Goal: Information Seeking & Learning: Learn about a topic

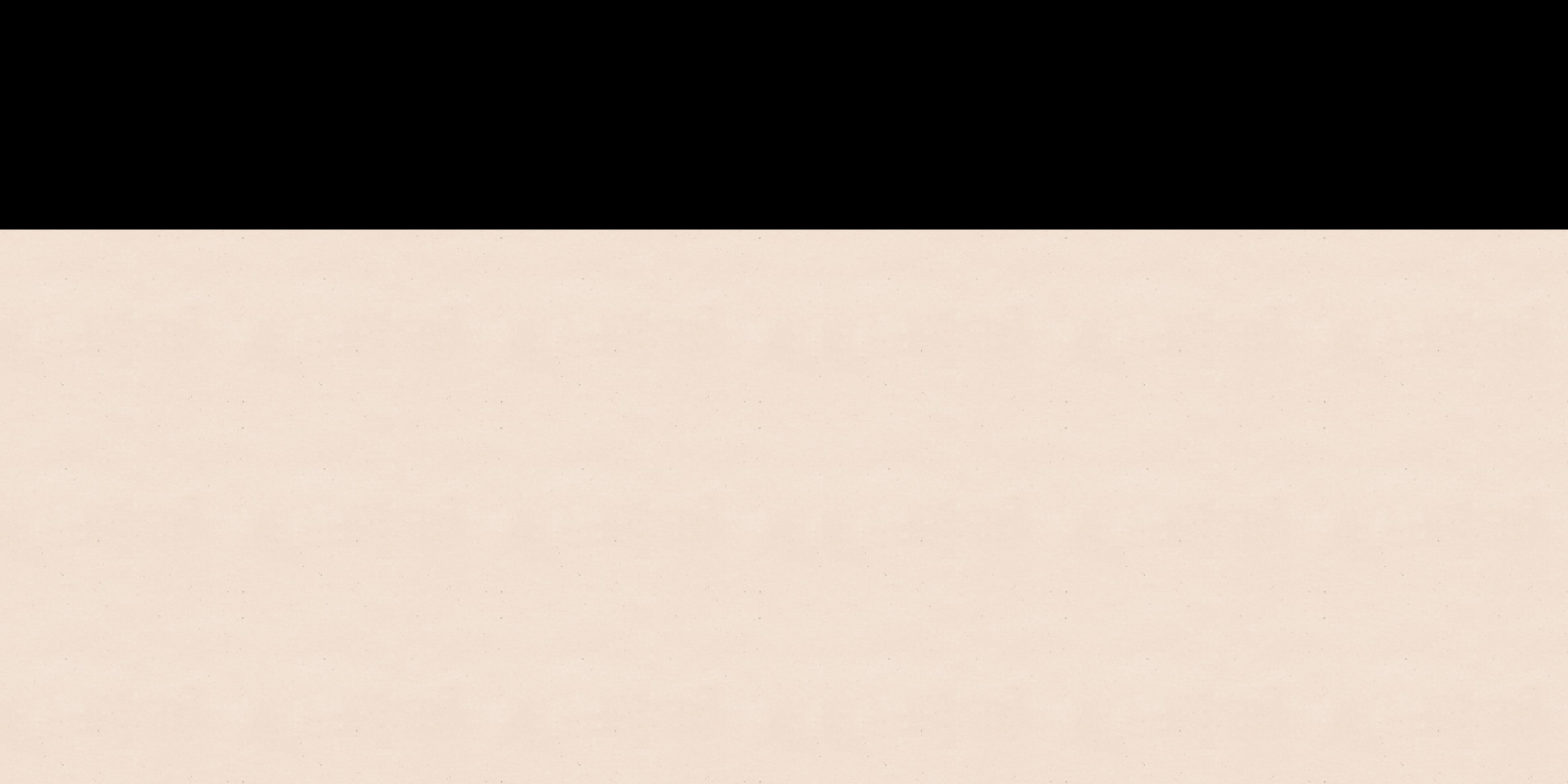
scroll to position [823, 0]
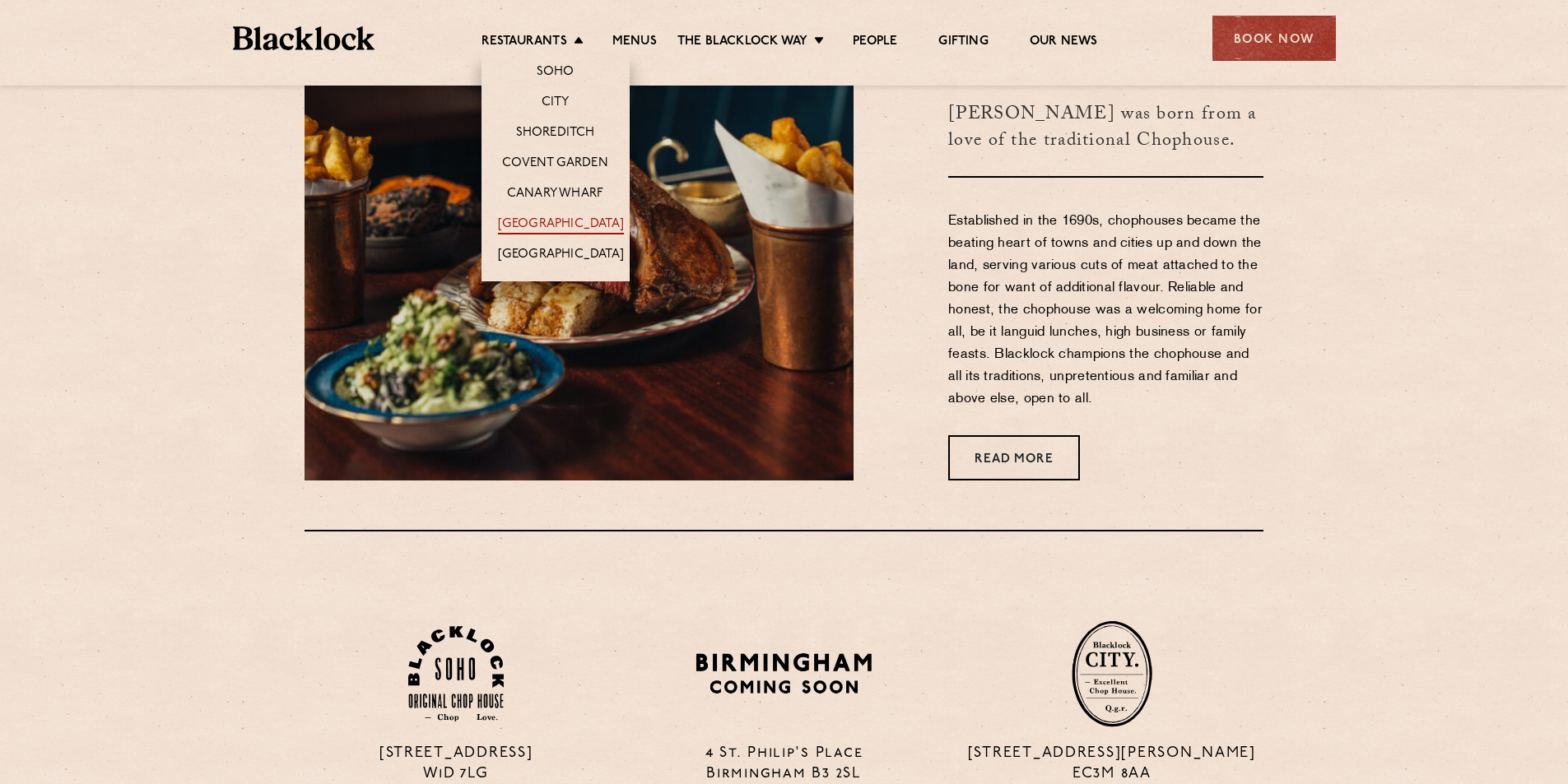
click at [570, 221] on link "[GEOGRAPHIC_DATA]" at bounding box center [561, 226] width 126 height 18
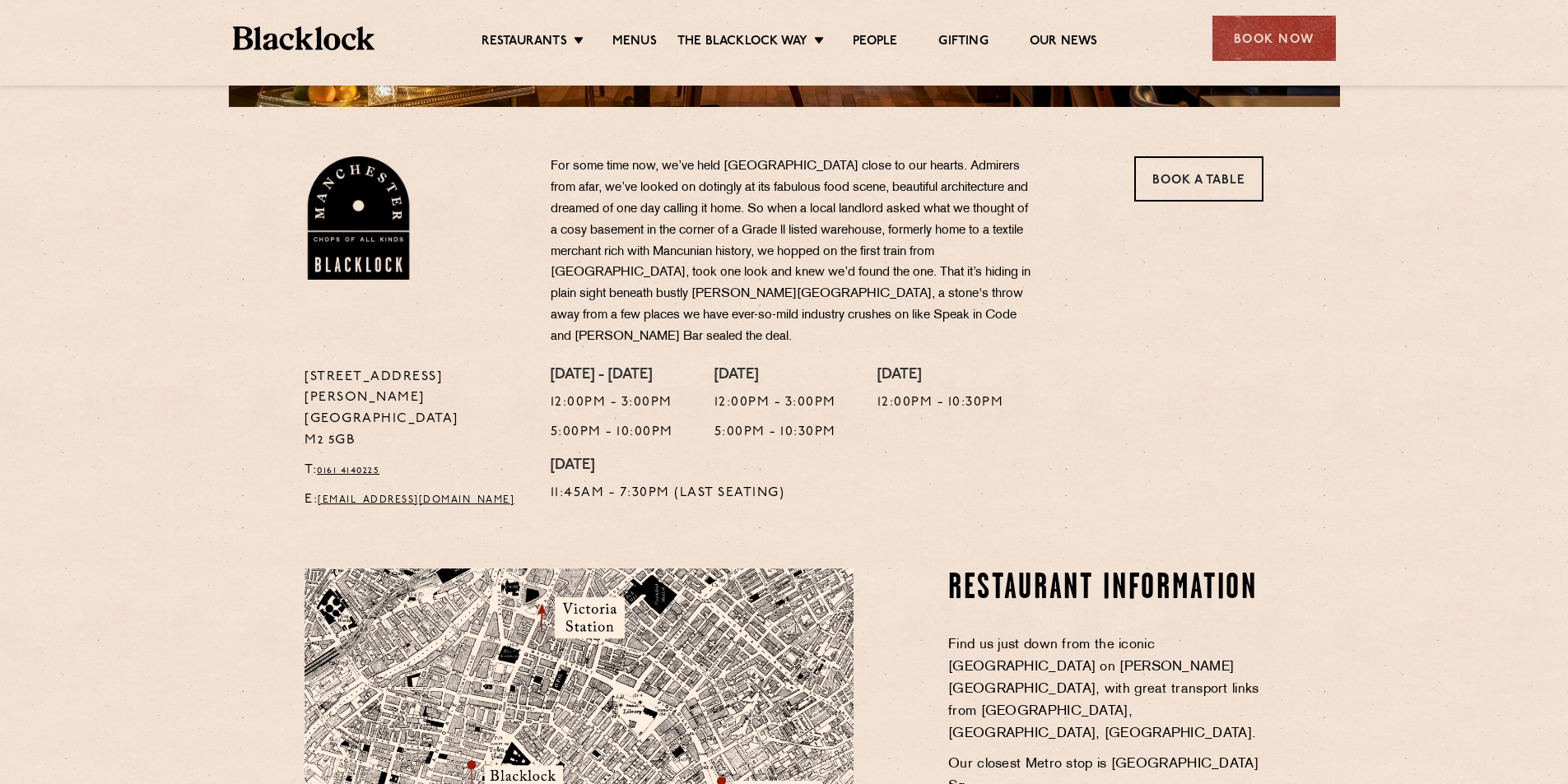
scroll to position [329, 0]
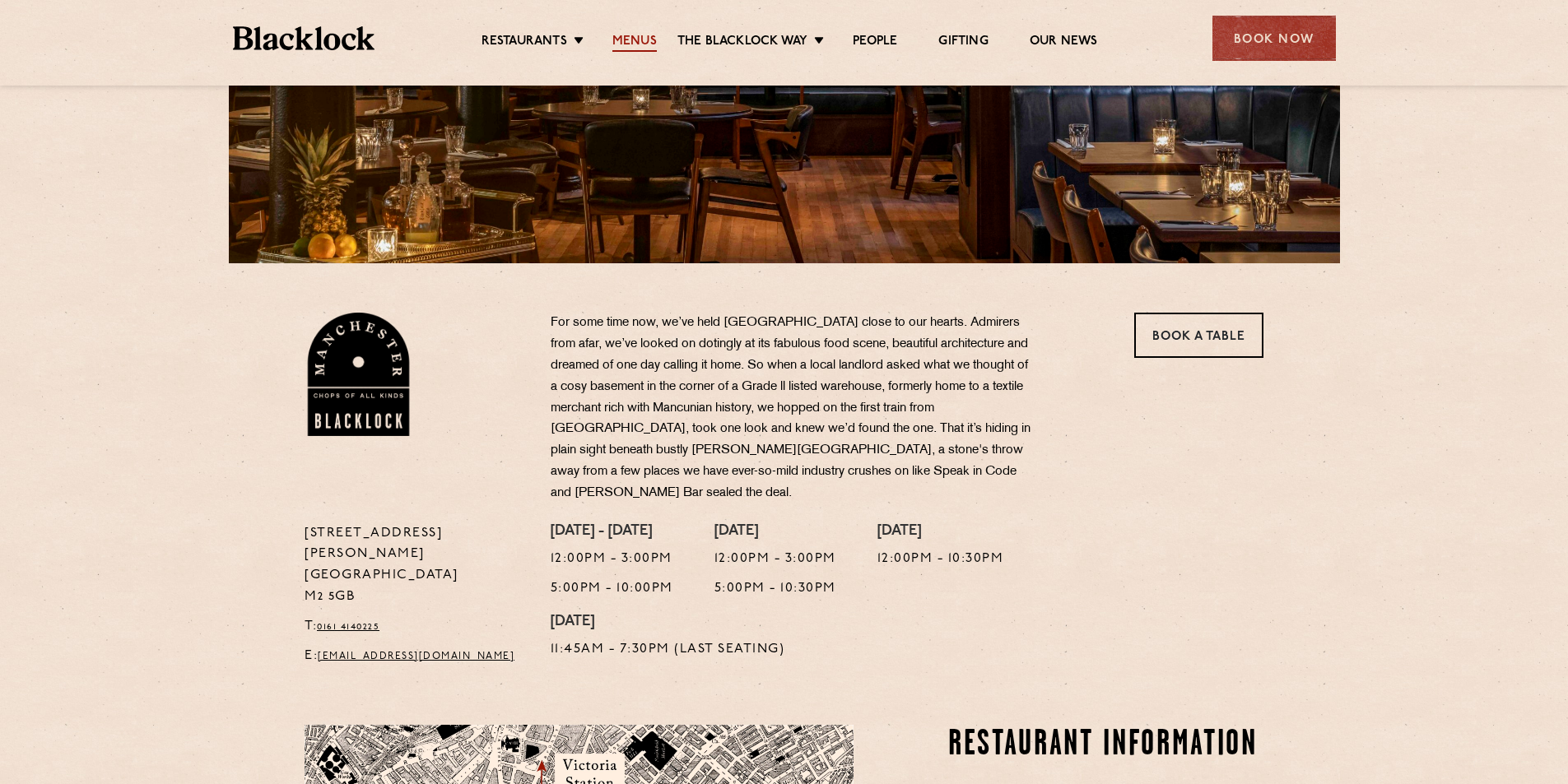
click at [646, 37] on link "Menus" at bounding box center [635, 42] width 44 height 18
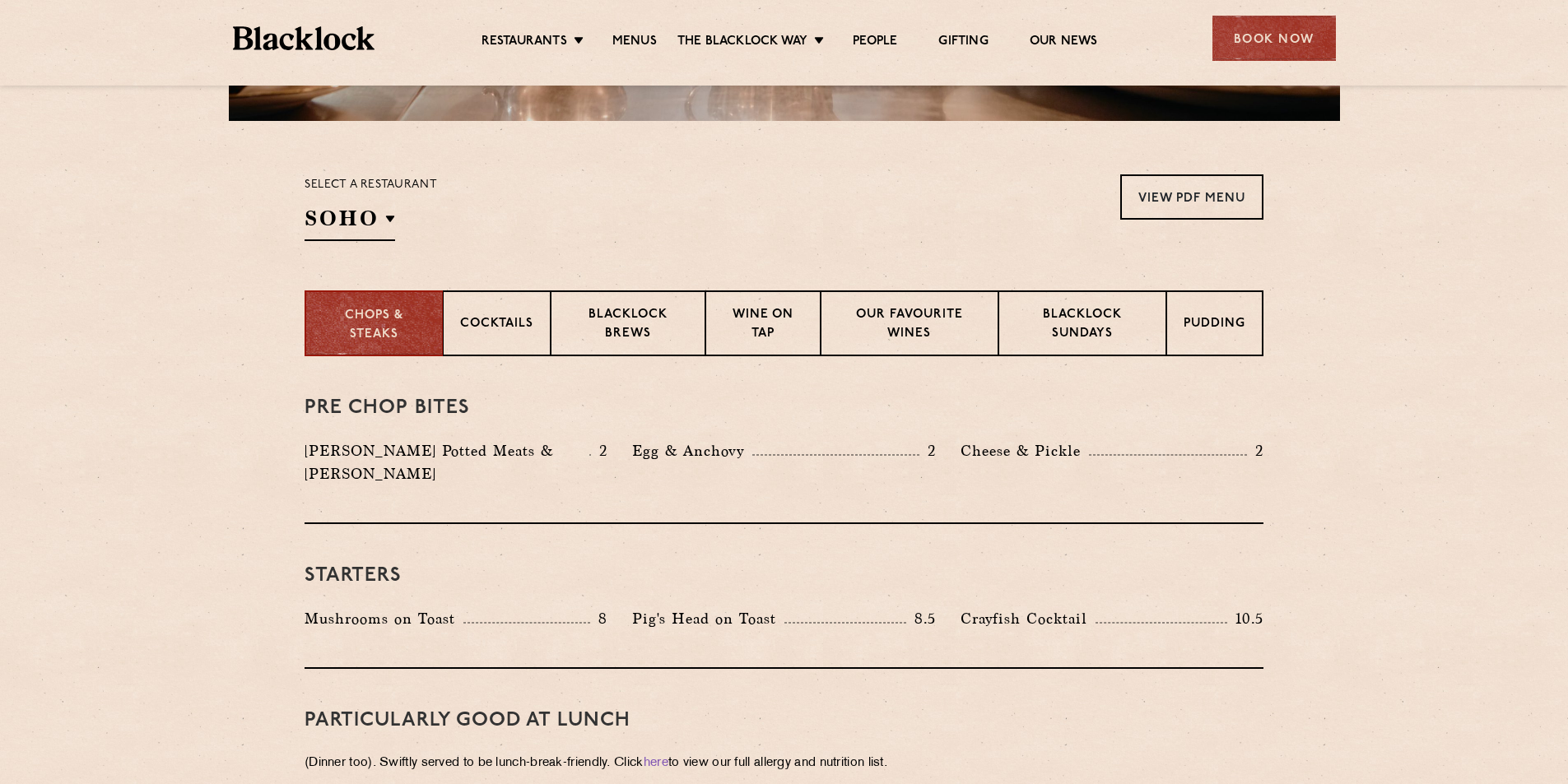
scroll to position [494, 0]
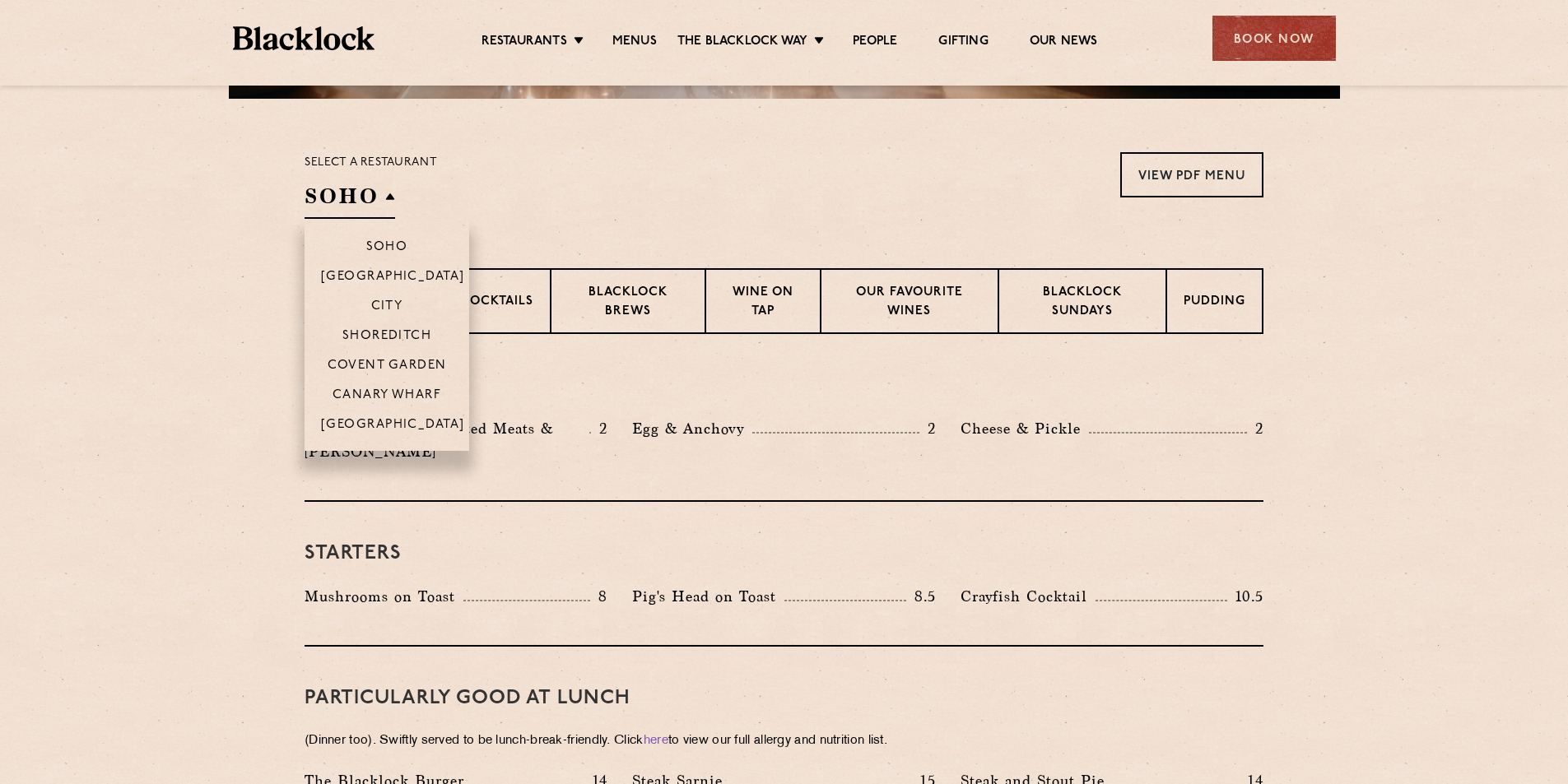
click at [385, 199] on h2 "SOHO" at bounding box center [350, 200] width 90 height 37
click at [406, 426] on p "[GEOGRAPHIC_DATA]" at bounding box center [393, 426] width 144 height 17
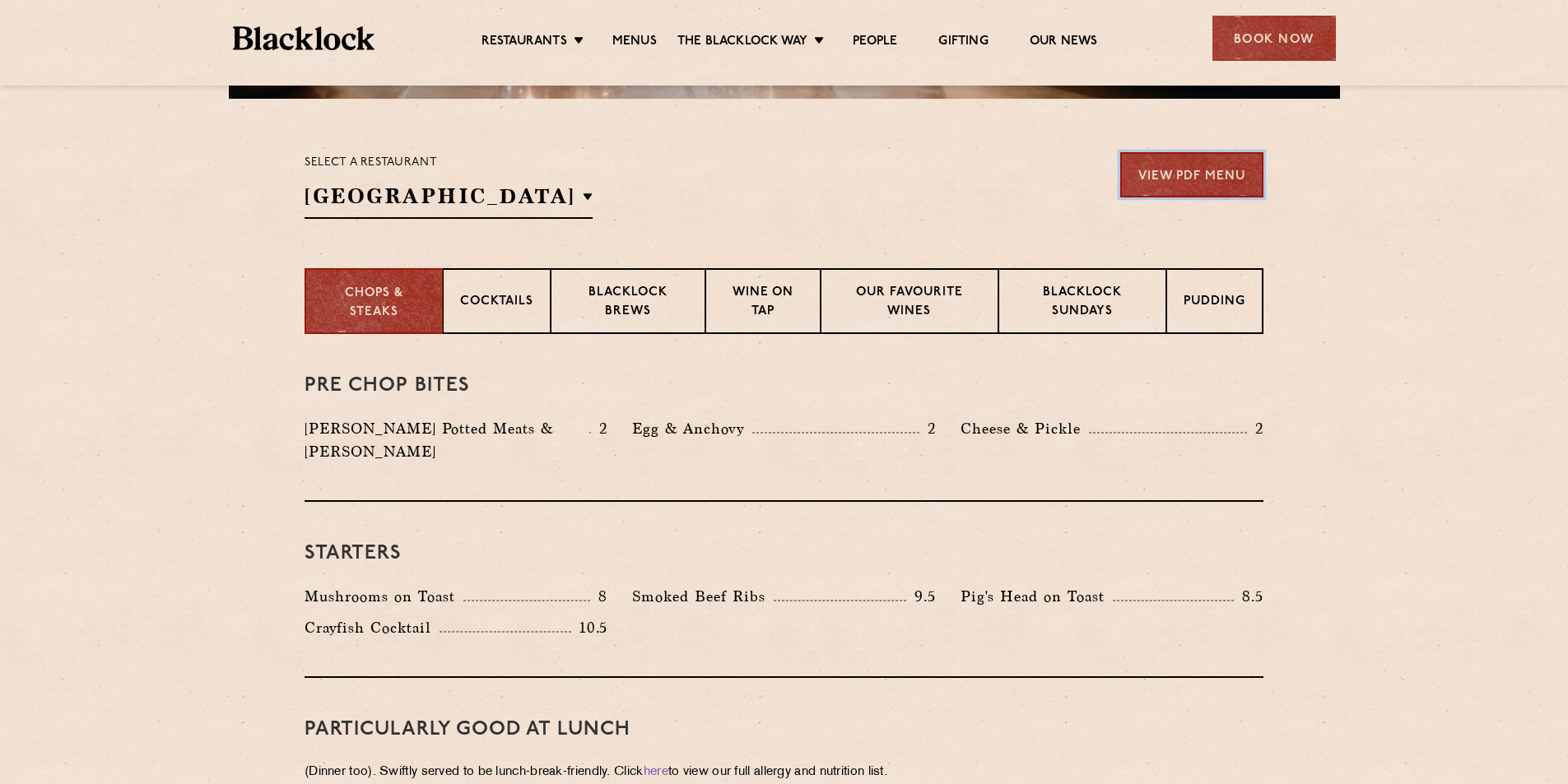
click at [1198, 179] on link "View PDF Menu" at bounding box center [1192, 174] width 143 height 45
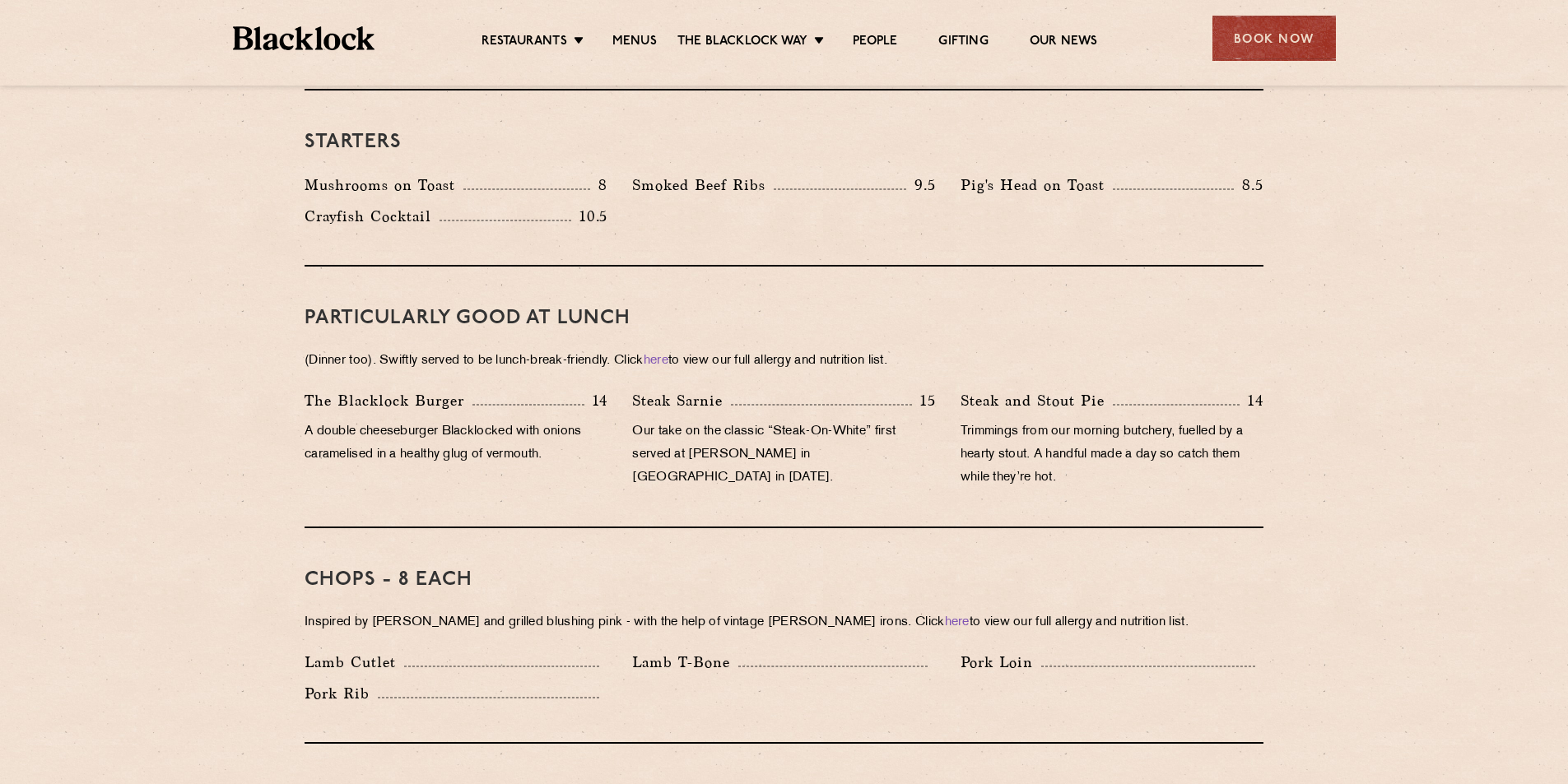
scroll to position [576, 0]
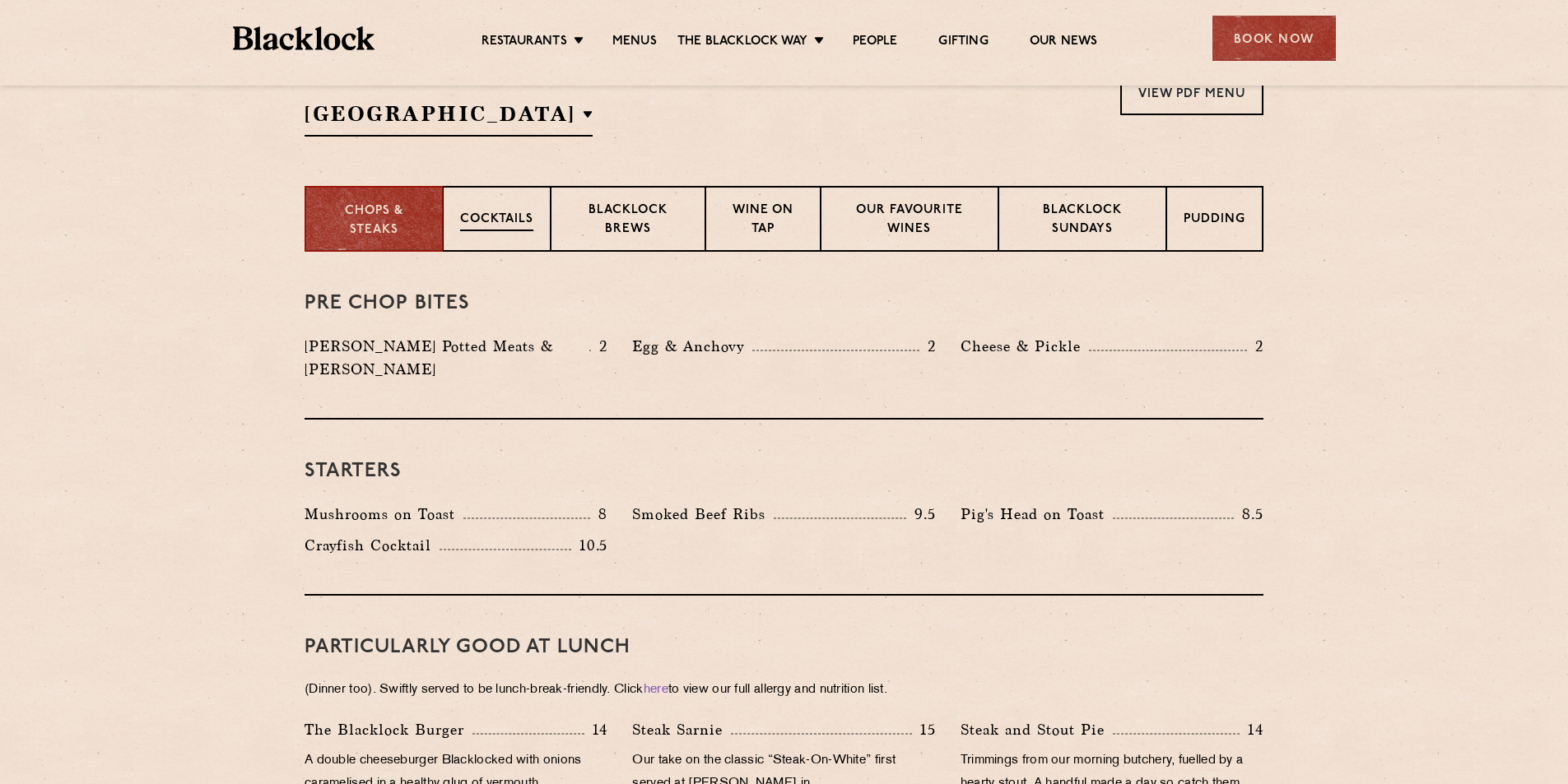
click at [505, 220] on p "Cocktails" at bounding box center [497, 220] width 73 height 20
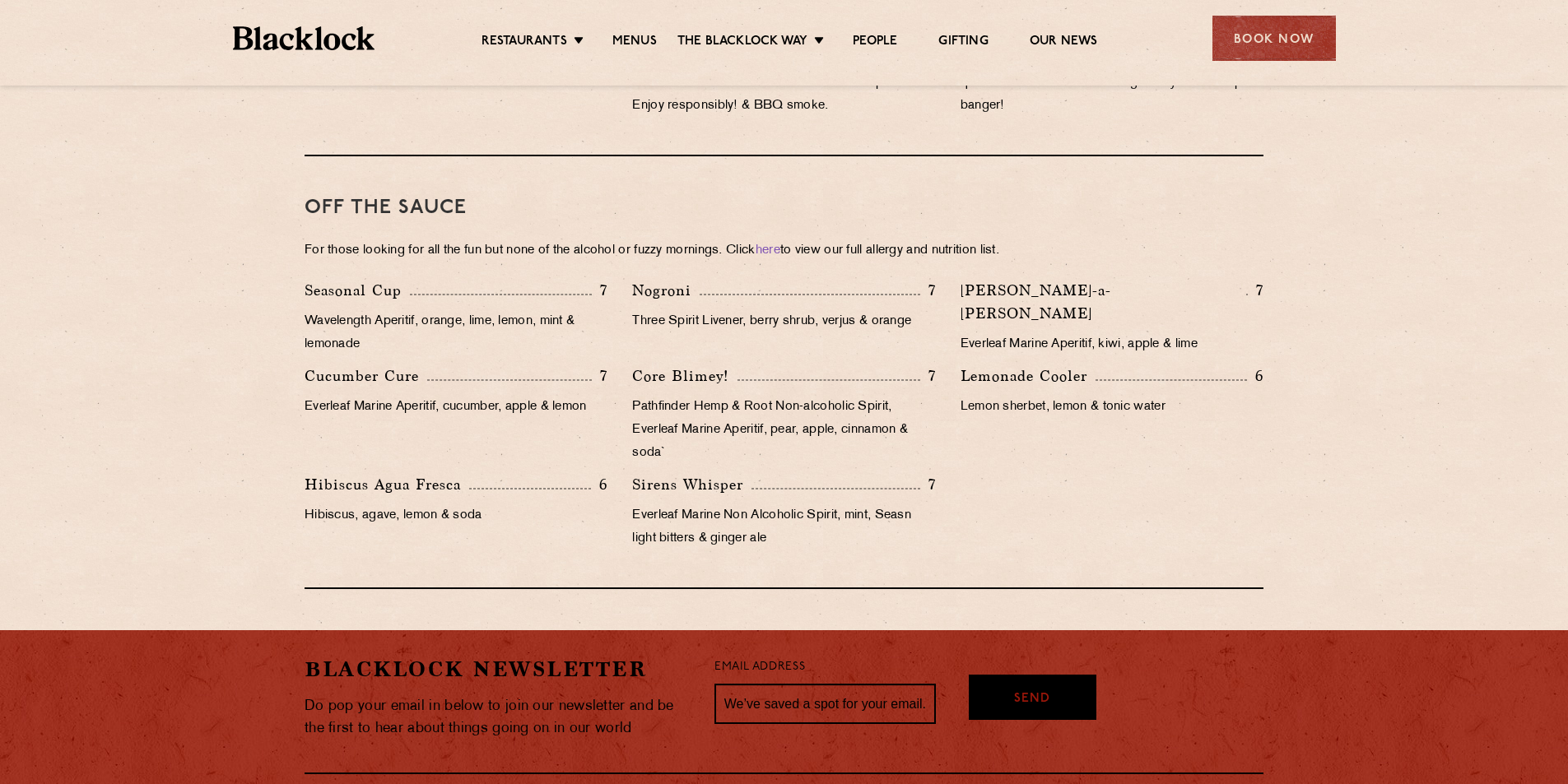
scroll to position [1564, 0]
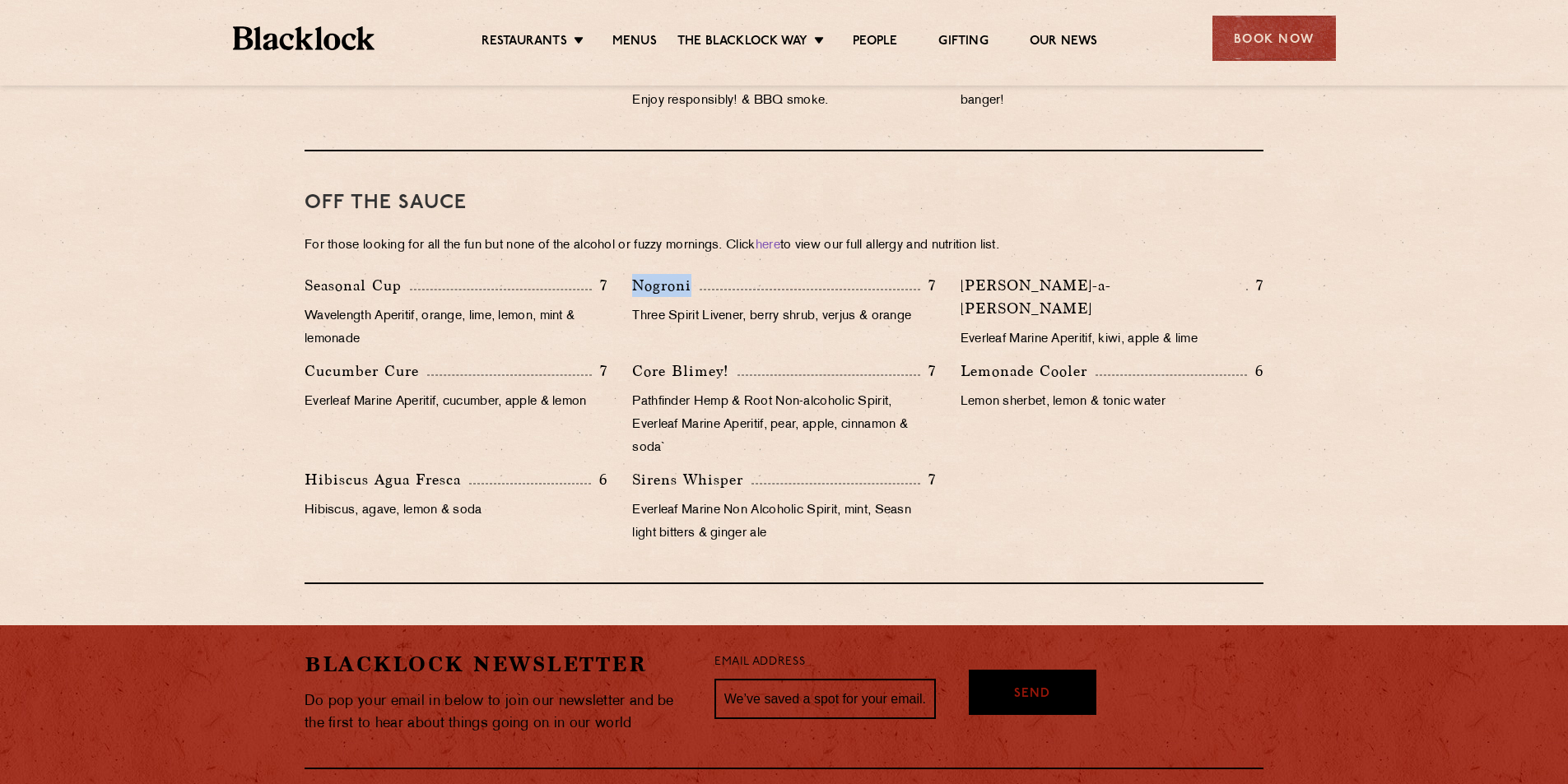
drag, startPoint x: 632, startPoint y: 262, endPoint x: 702, endPoint y: 262, distance: 70.0
click at [702, 274] on div "Nogroni 7" at bounding box center [784, 286] width 303 height 23
click at [769, 305] on p "Three Spirit Livener, berry shrub, verjus & orange" at bounding box center [784, 317] width 303 height 23
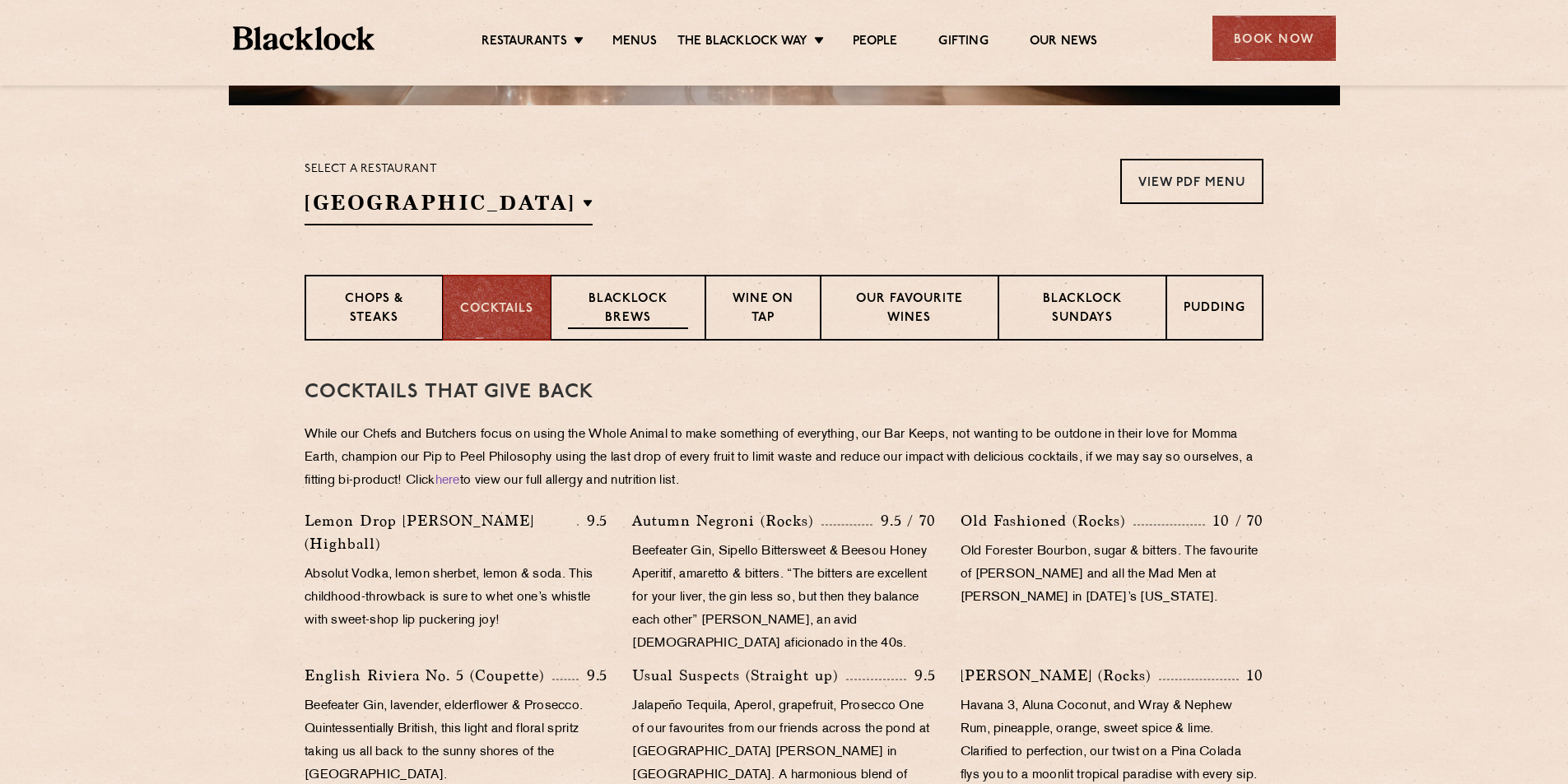
scroll to position [494, 0]
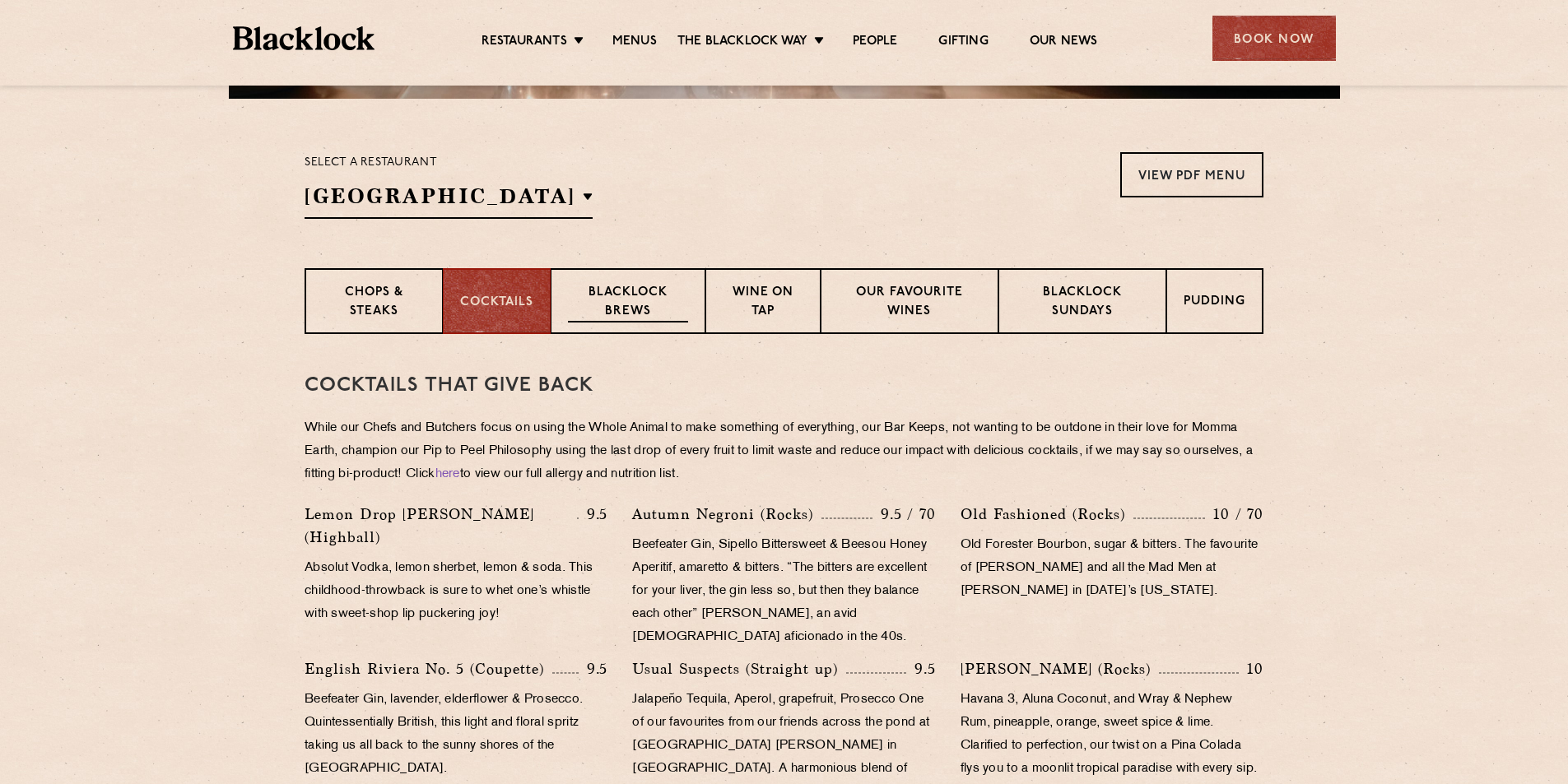
click at [637, 297] on p "Blacklock Brews" at bounding box center [629, 304] width 120 height 39
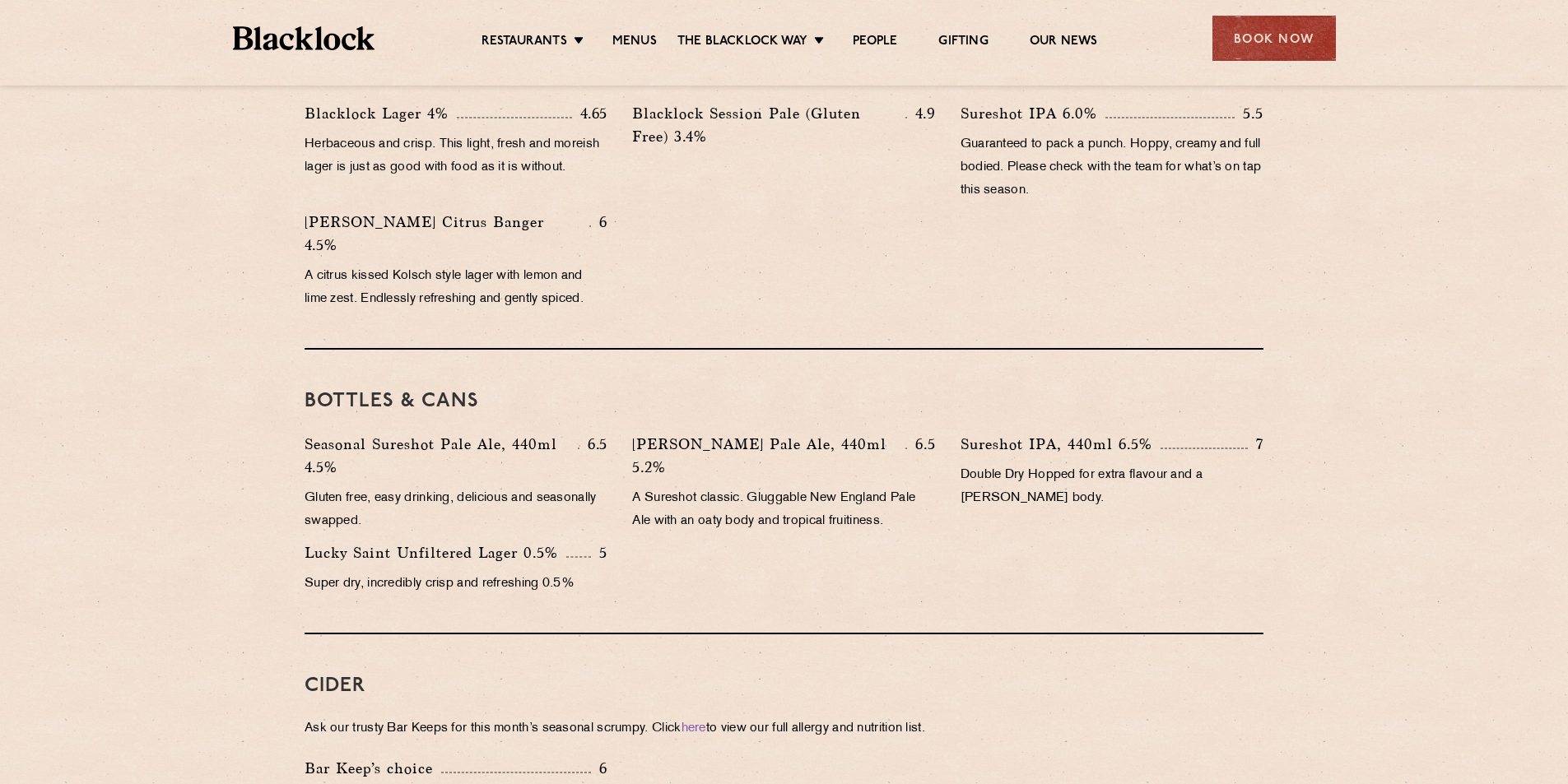
scroll to position [658, 0]
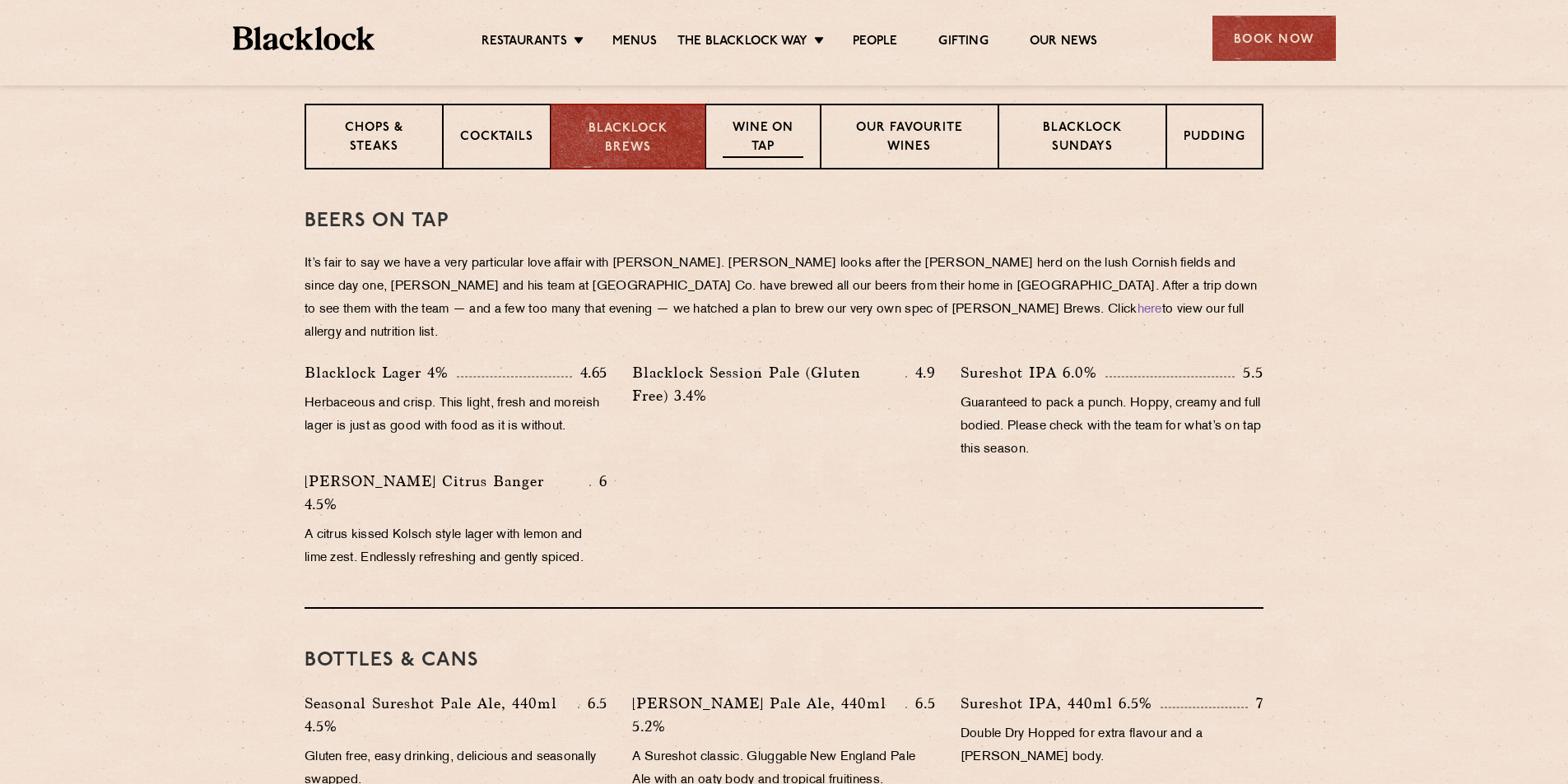
click at [761, 141] on p "Wine on Tap" at bounding box center [762, 139] width 81 height 39
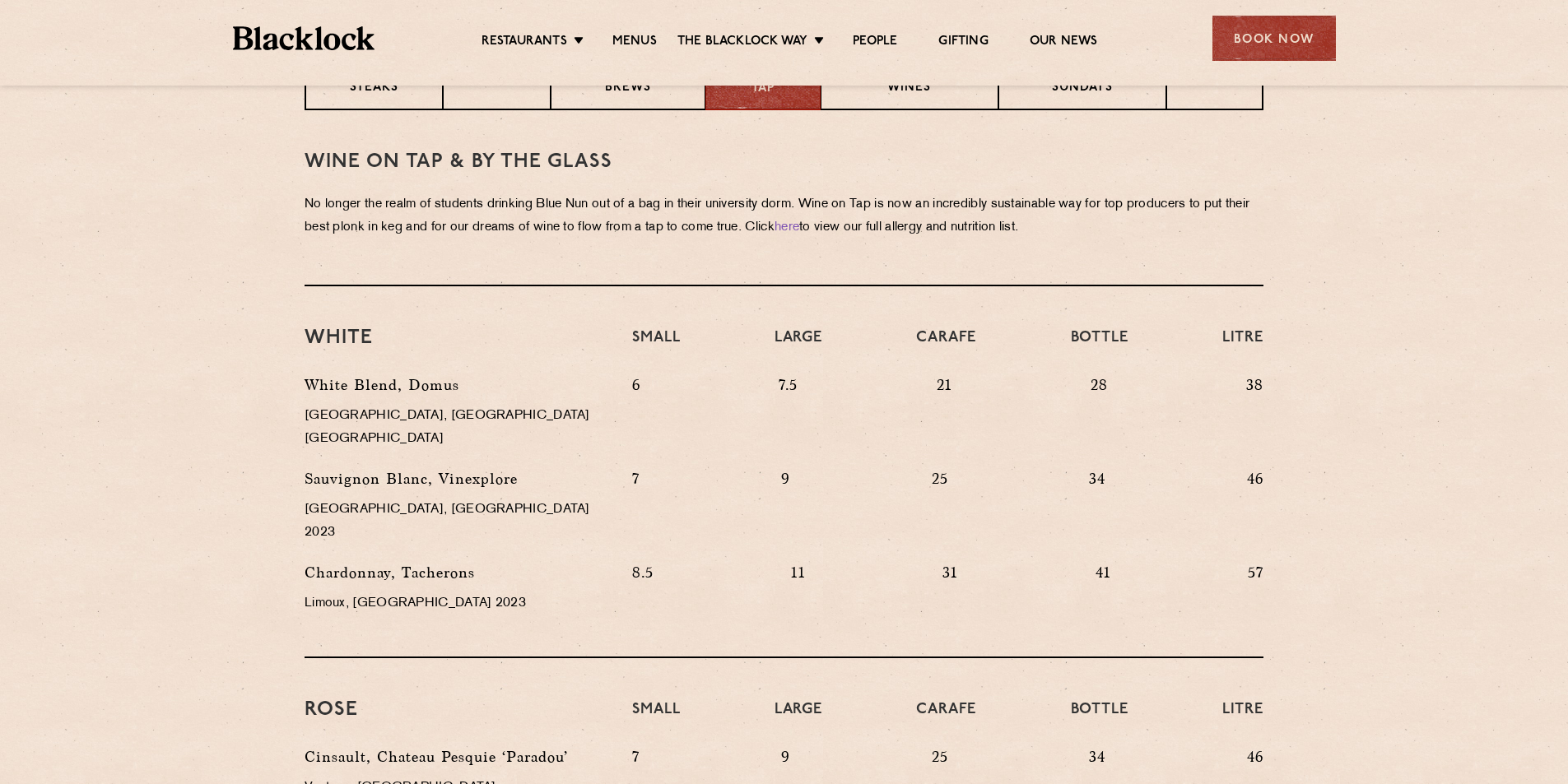
scroll to position [741, 0]
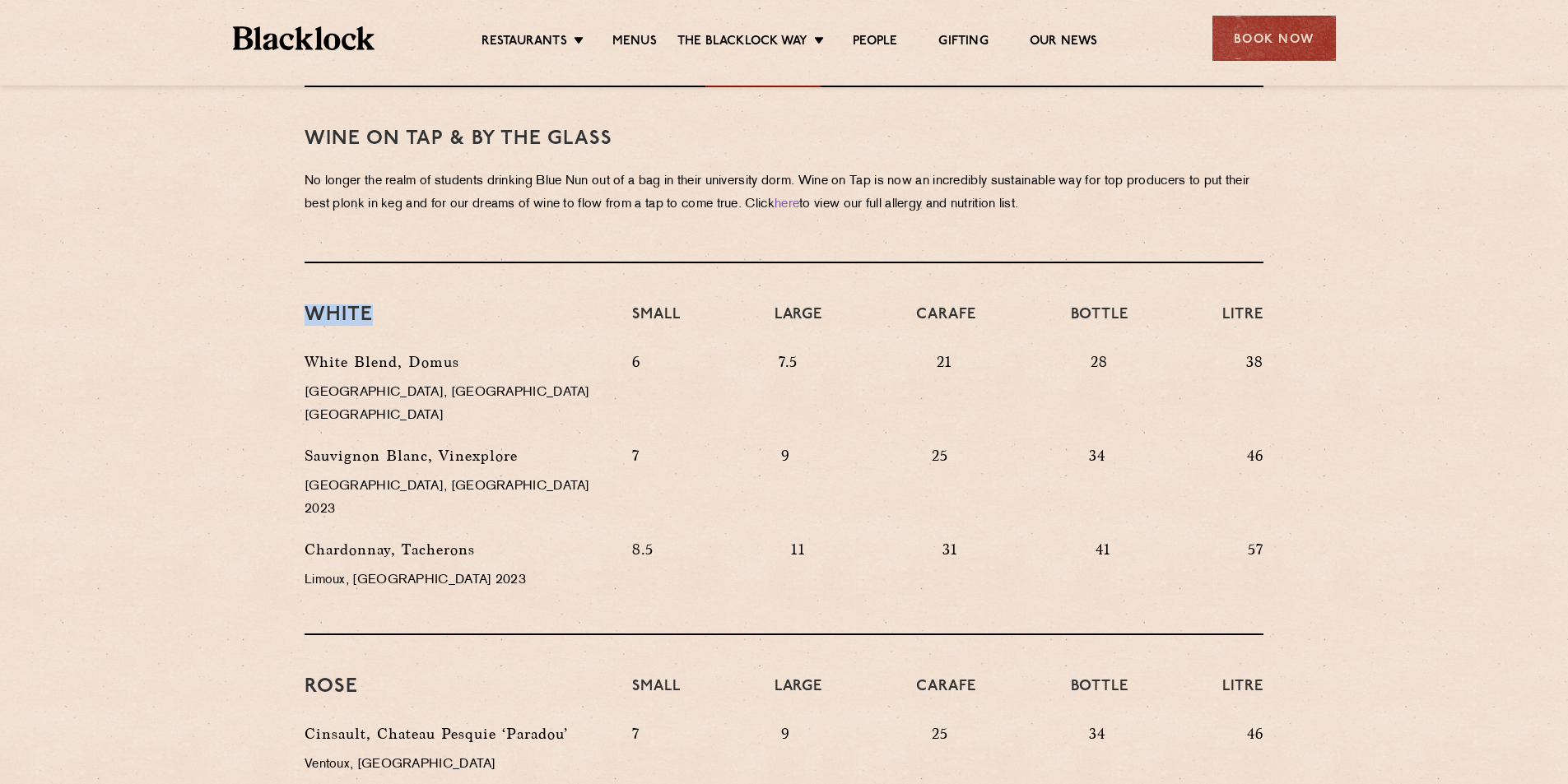
drag, startPoint x: 310, startPoint y: 311, endPoint x: 374, endPoint y: 317, distance: 64.3
click at [374, 317] on h3 "White" at bounding box center [456, 315] width 303 height 21
click at [393, 332] on div "White" at bounding box center [456, 327] width 328 height 46
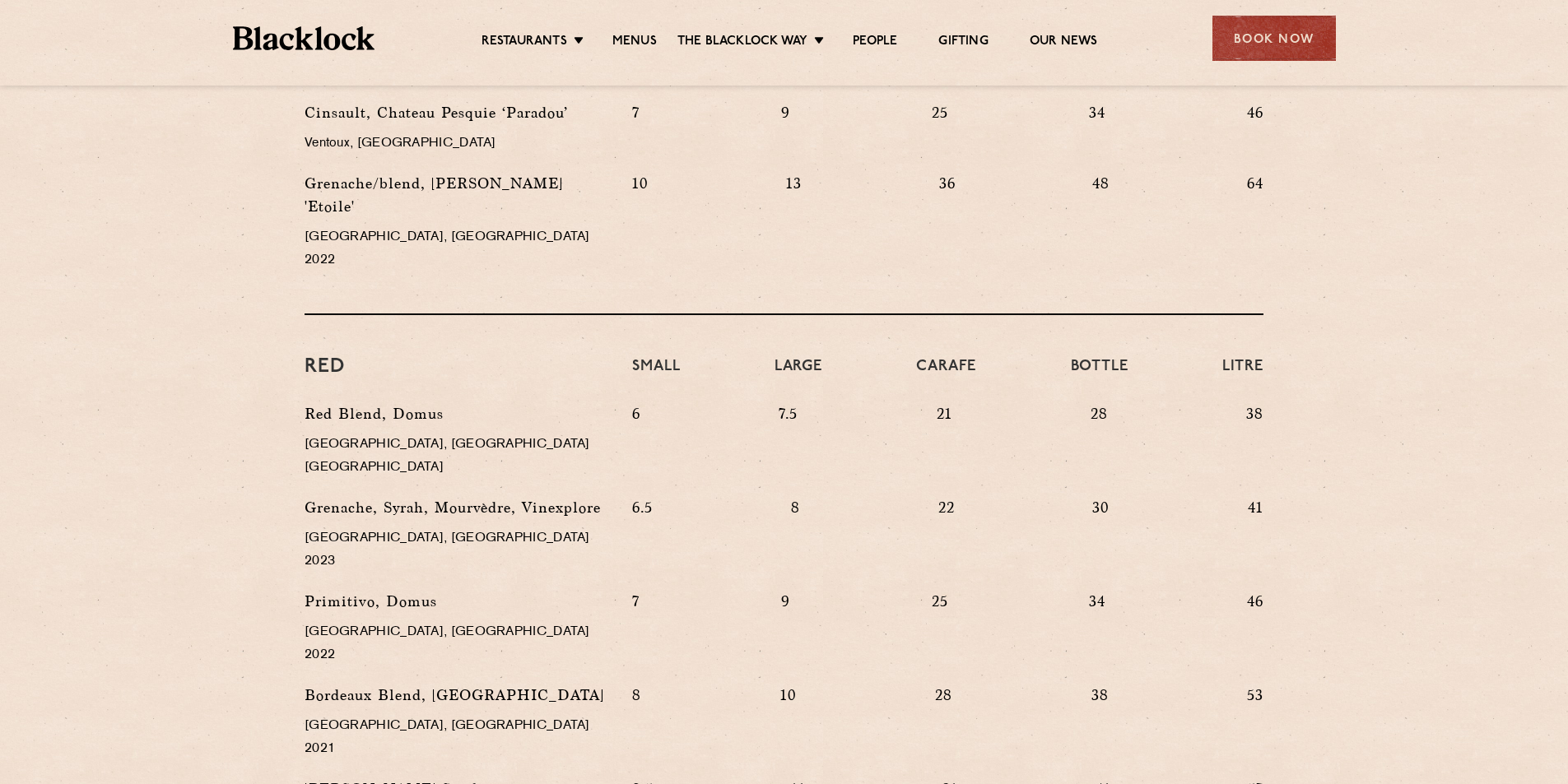
scroll to position [1399, 0]
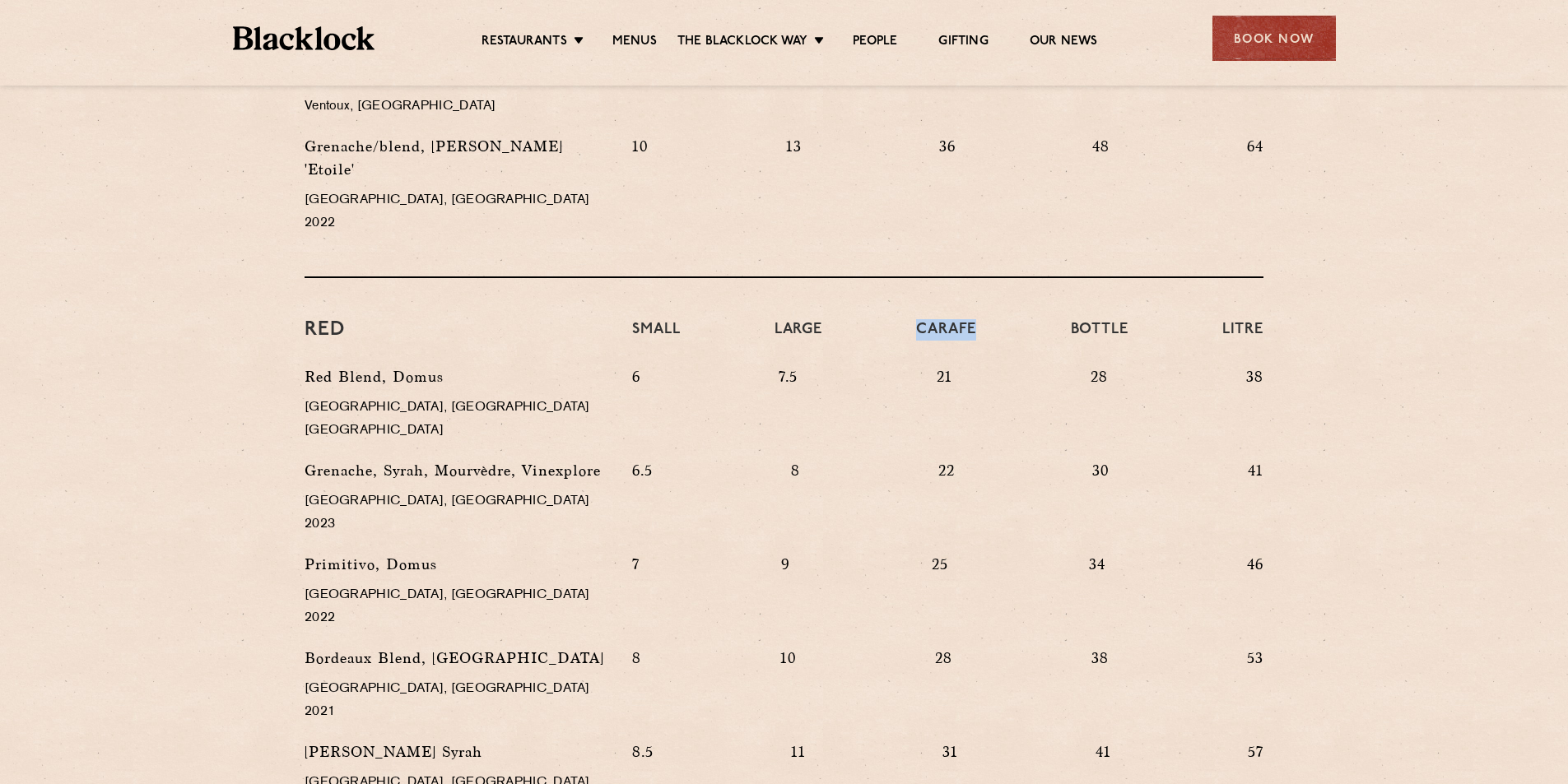
drag, startPoint x: 959, startPoint y: 261, endPoint x: 909, endPoint y: 260, distance: 50.0
click at [909, 319] on div "Small Large Carafe Bottle Litre" at bounding box center [947, 342] width 656 height 46
click at [794, 319] on h4 "Large" at bounding box center [799, 338] width 48 height 38
drag, startPoint x: 691, startPoint y: 274, endPoint x: 590, endPoint y: 267, distance: 101.2
click at [590, 319] on div "Red Small Large Carafe Bottle Litre" at bounding box center [784, 342] width 984 height 46
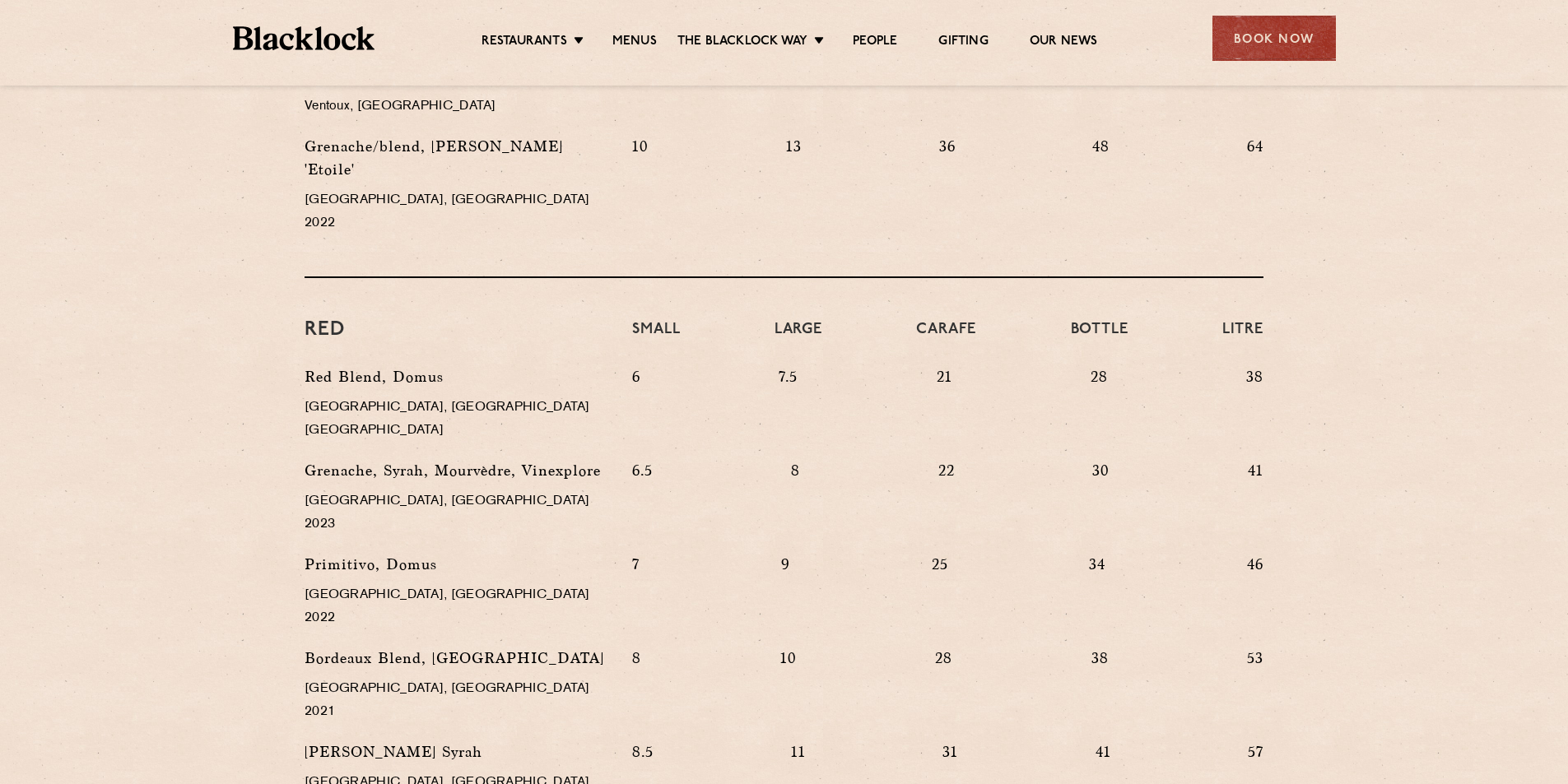
click at [576, 365] on p "Red Blend, Domus" at bounding box center [456, 377] width 303 height 23
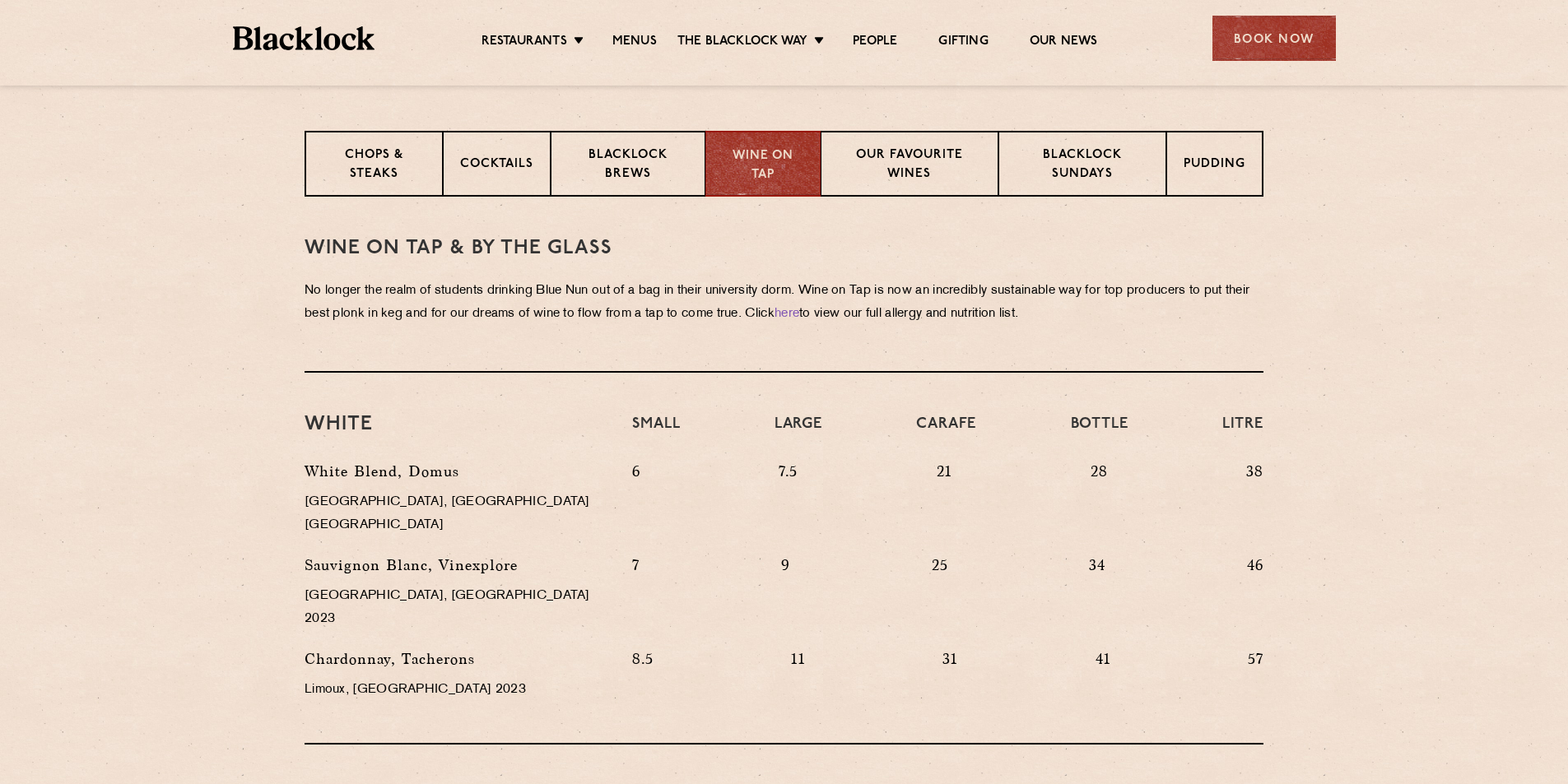
scroll to position [658, 0]
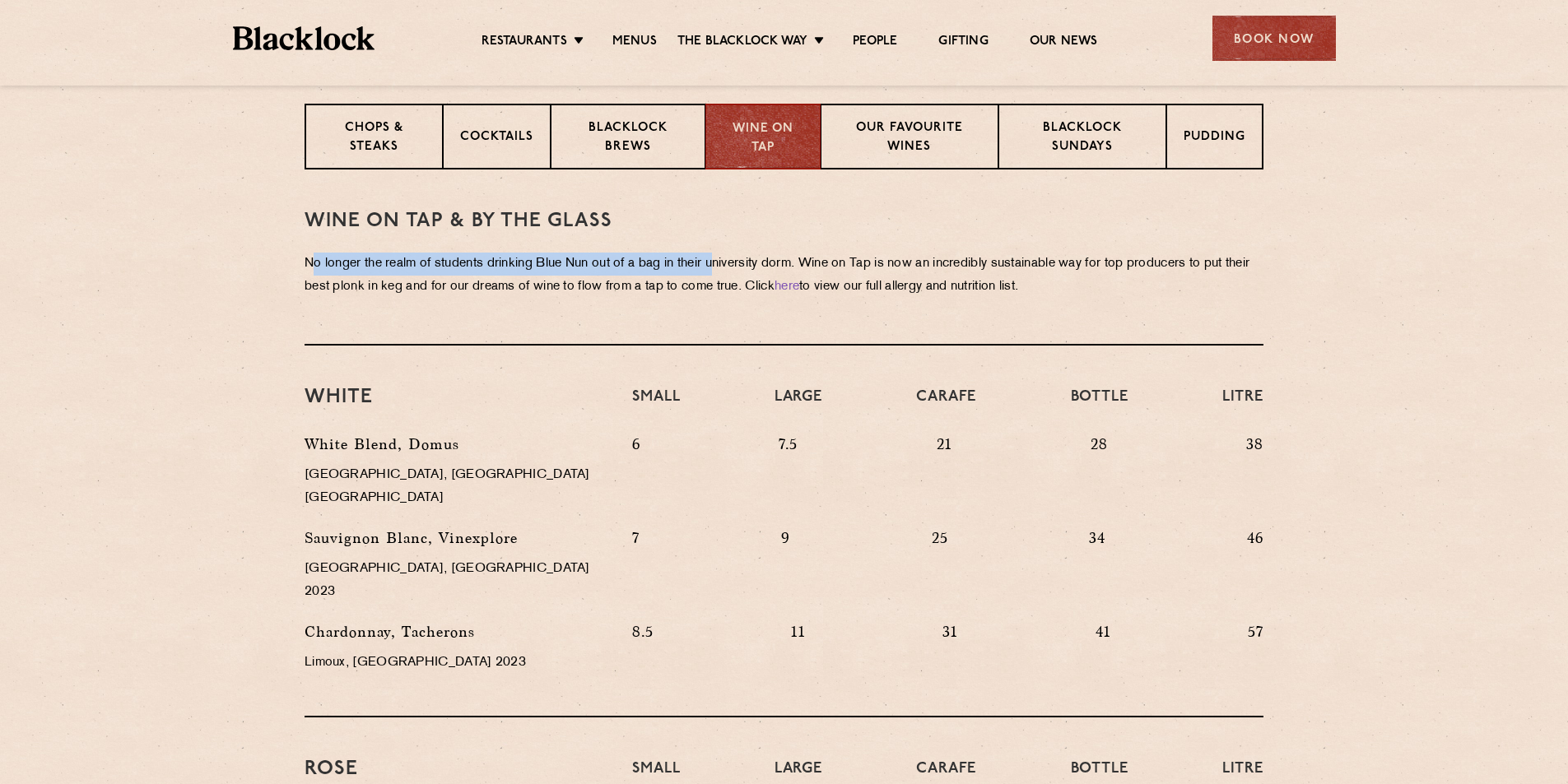
drag, startPoint x: 315, startPoint y: 261, endPoint x: 732, endPoint y: 253, distance: 417.1
click at [732, 253] on p "No longer the realm of students drinking Blue Nun out of a bag in their univers…" at bounding box center [784, 275] width 959 height 46
click at [878, 296] on p "No longer the realm of students drinking Blue Nun out of a bag in their univers…" at bounding box center [784, 275] width 959 height 46
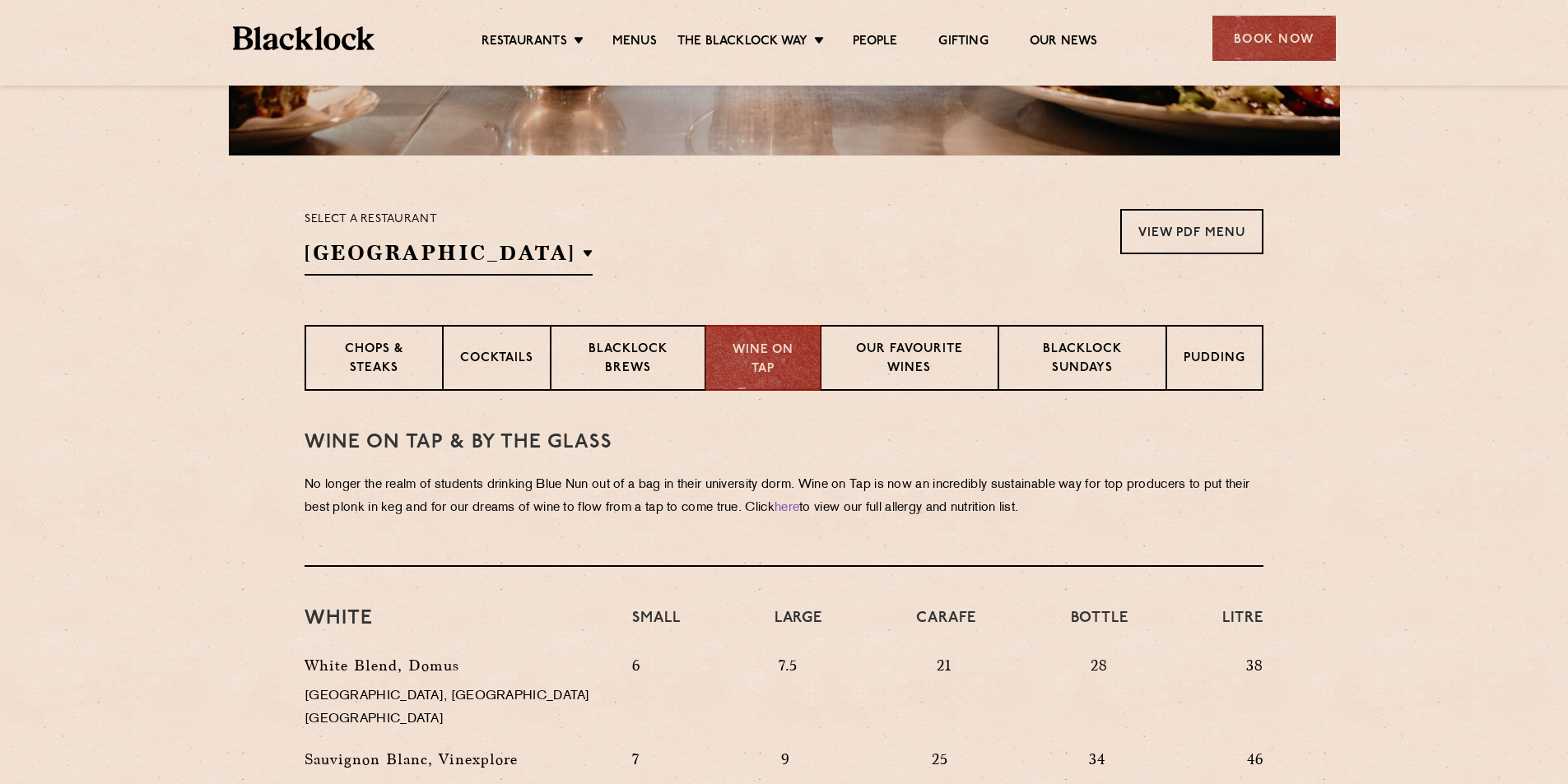
scroll to position [526, 0]
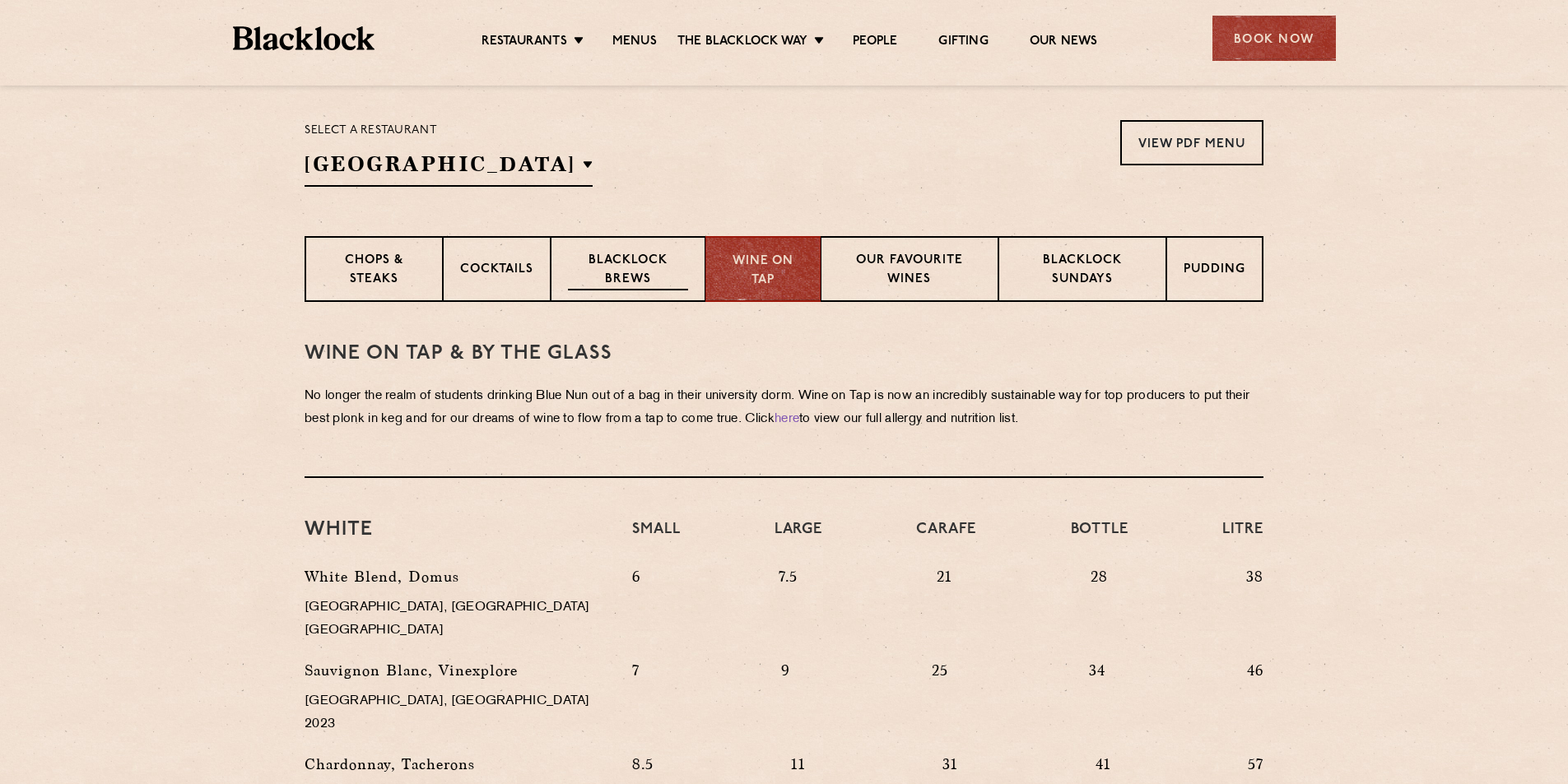
click at [630, 258] on p "Blacklock Brews" at bounding box center [629, 272] width 120 height 39
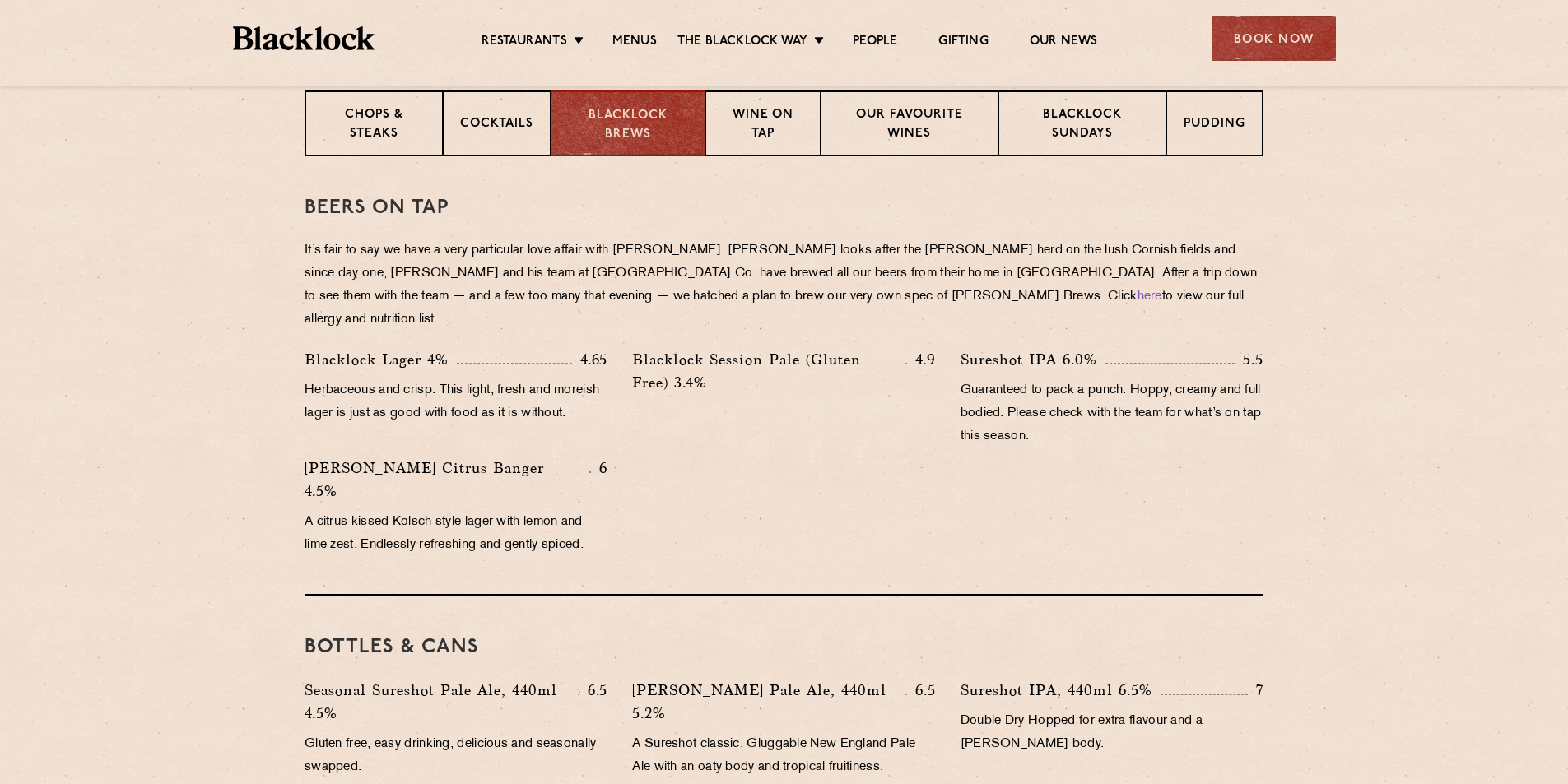
scroll to position [690, 0]
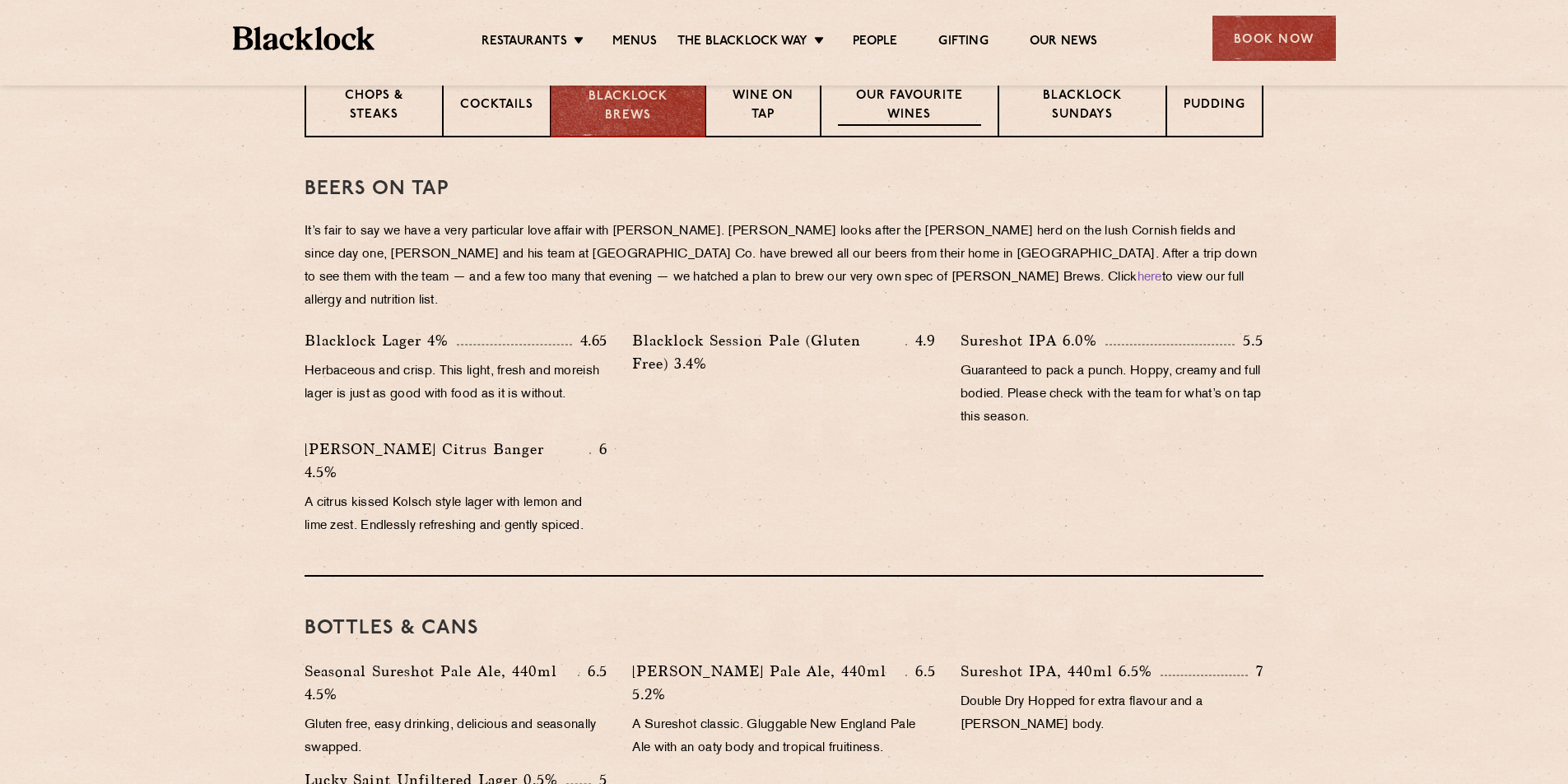
click at [921, 125] on p "Our favourite wines" at bounding box center [909, 107] width 143 height 39
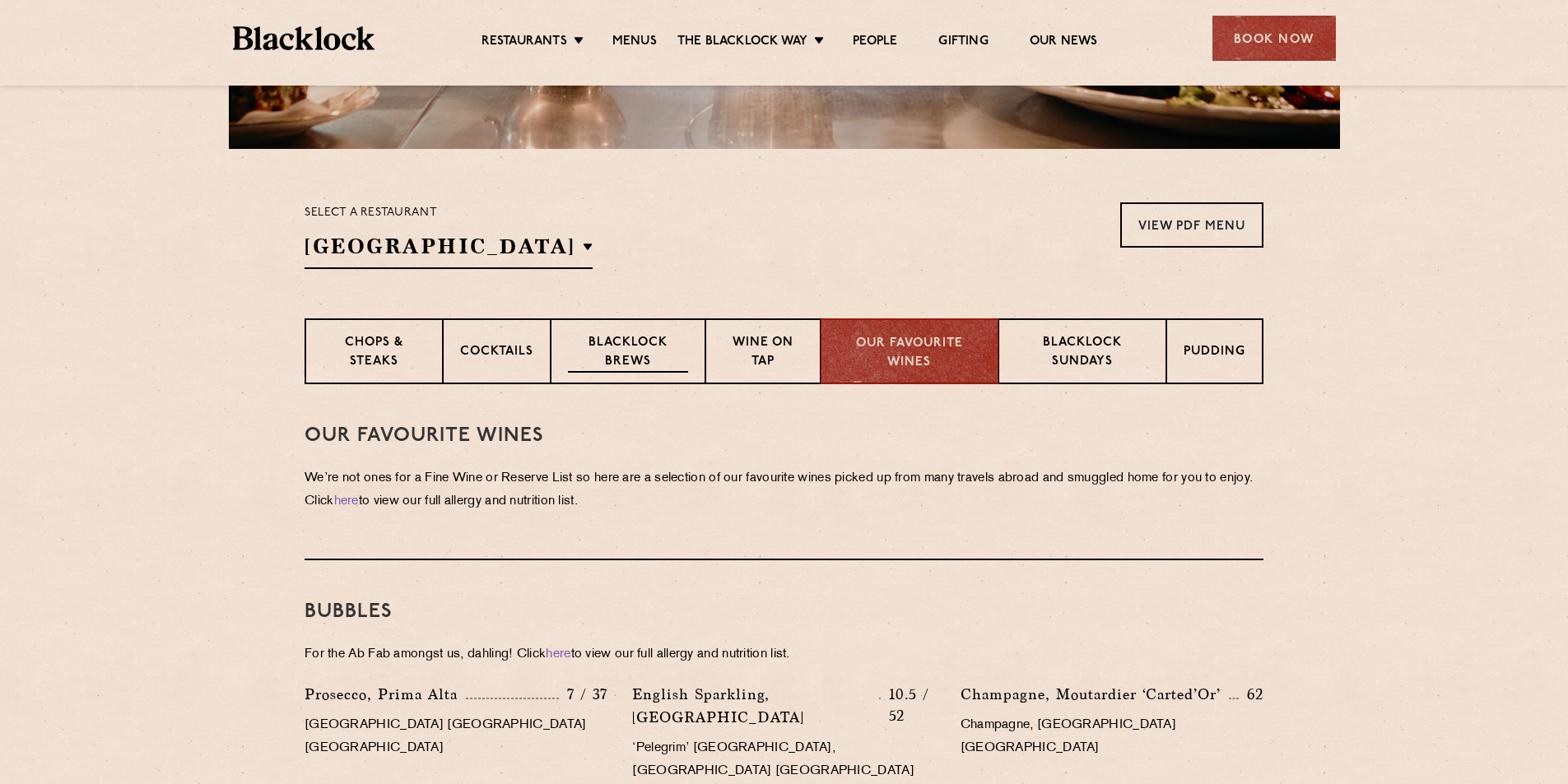
click at [661, 342] on p "Blacklock Brews" at bounding box center [629, 353] width 120 height 39
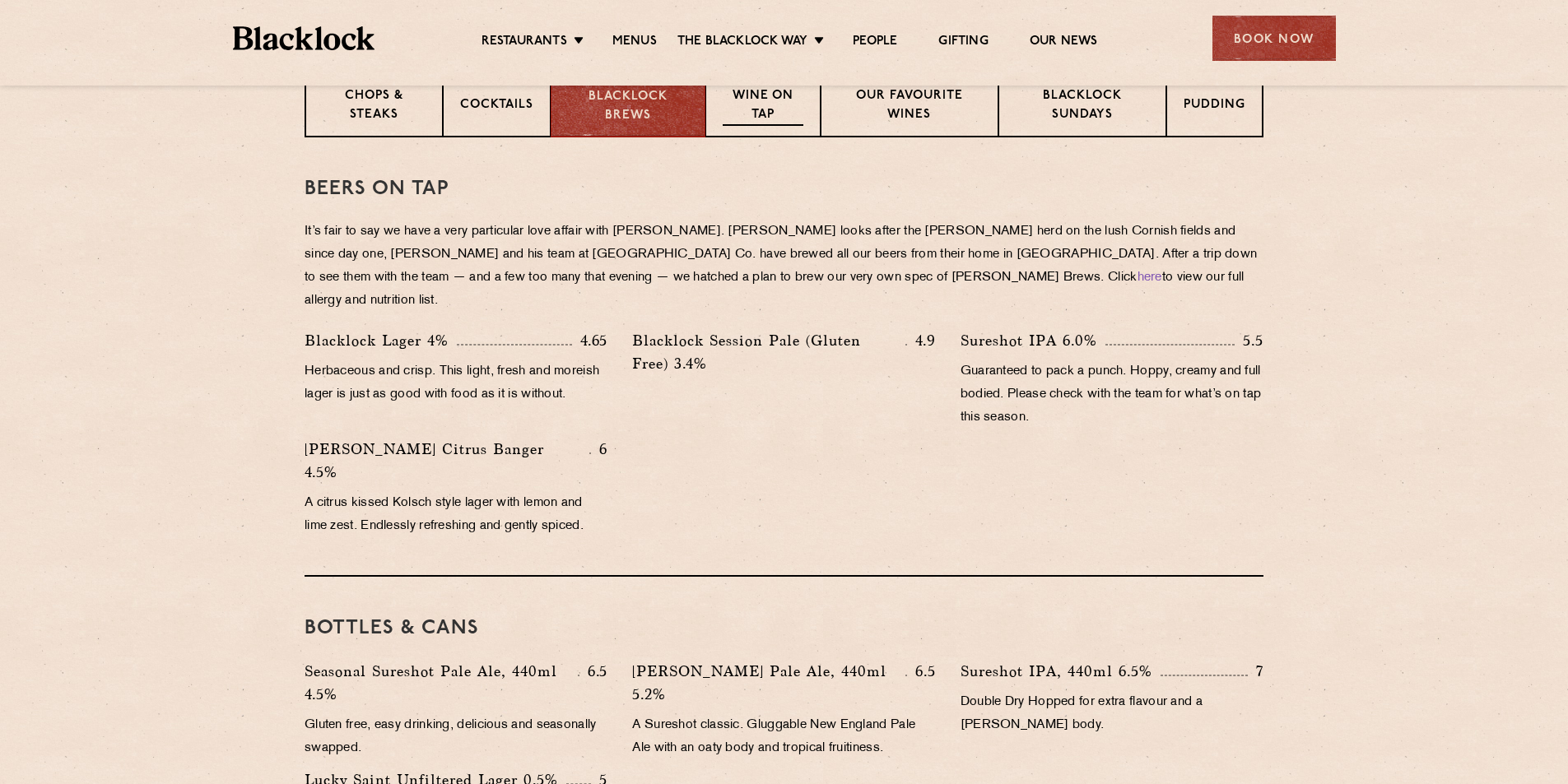
click at [774, 123] on p "Wine on Tap" at bounding box center [762, 107] width 81 height 39
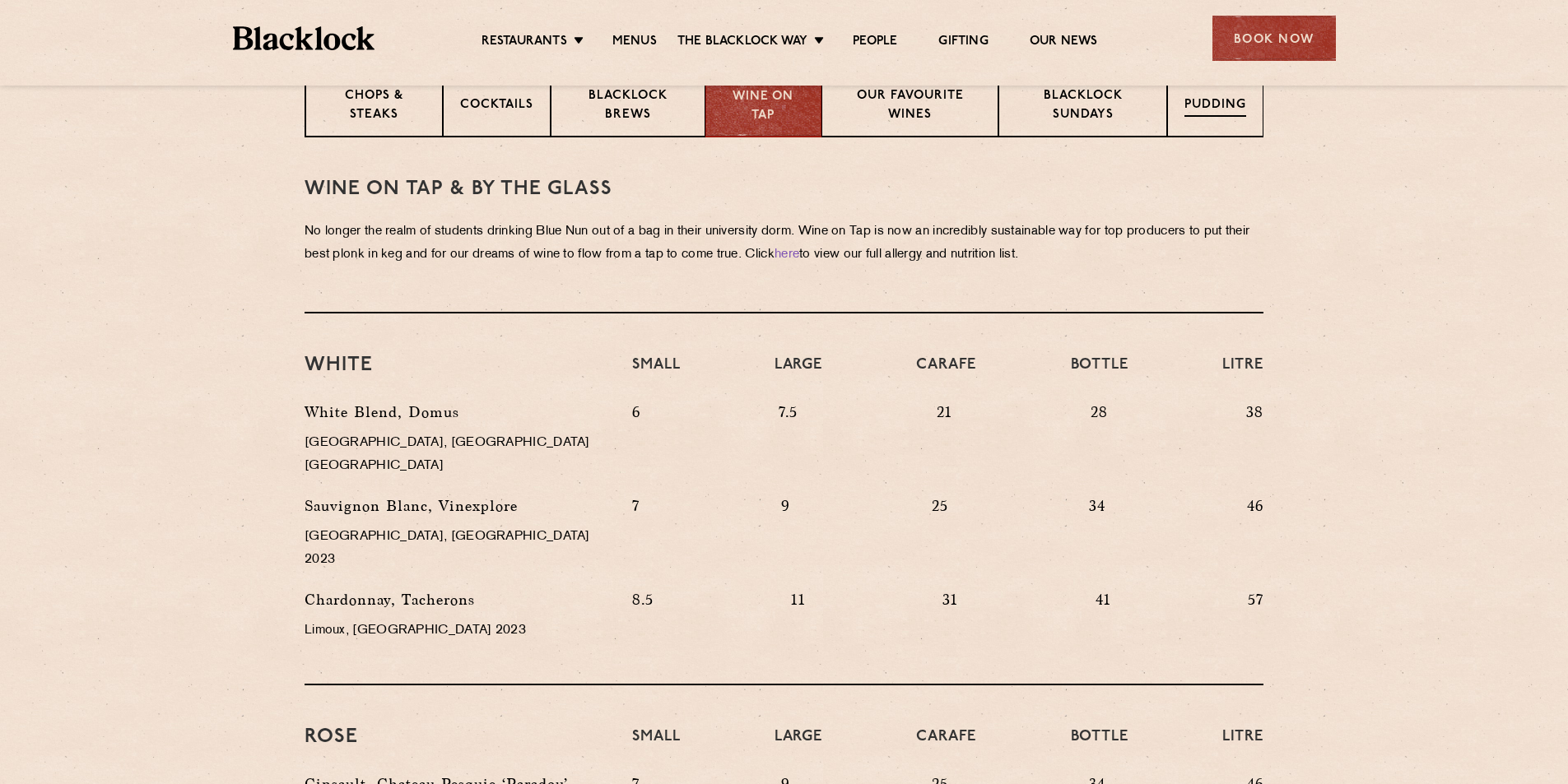
click at [1220, 104] on p "Pudding" at bounding box center [1216, 106] width 62 height 20
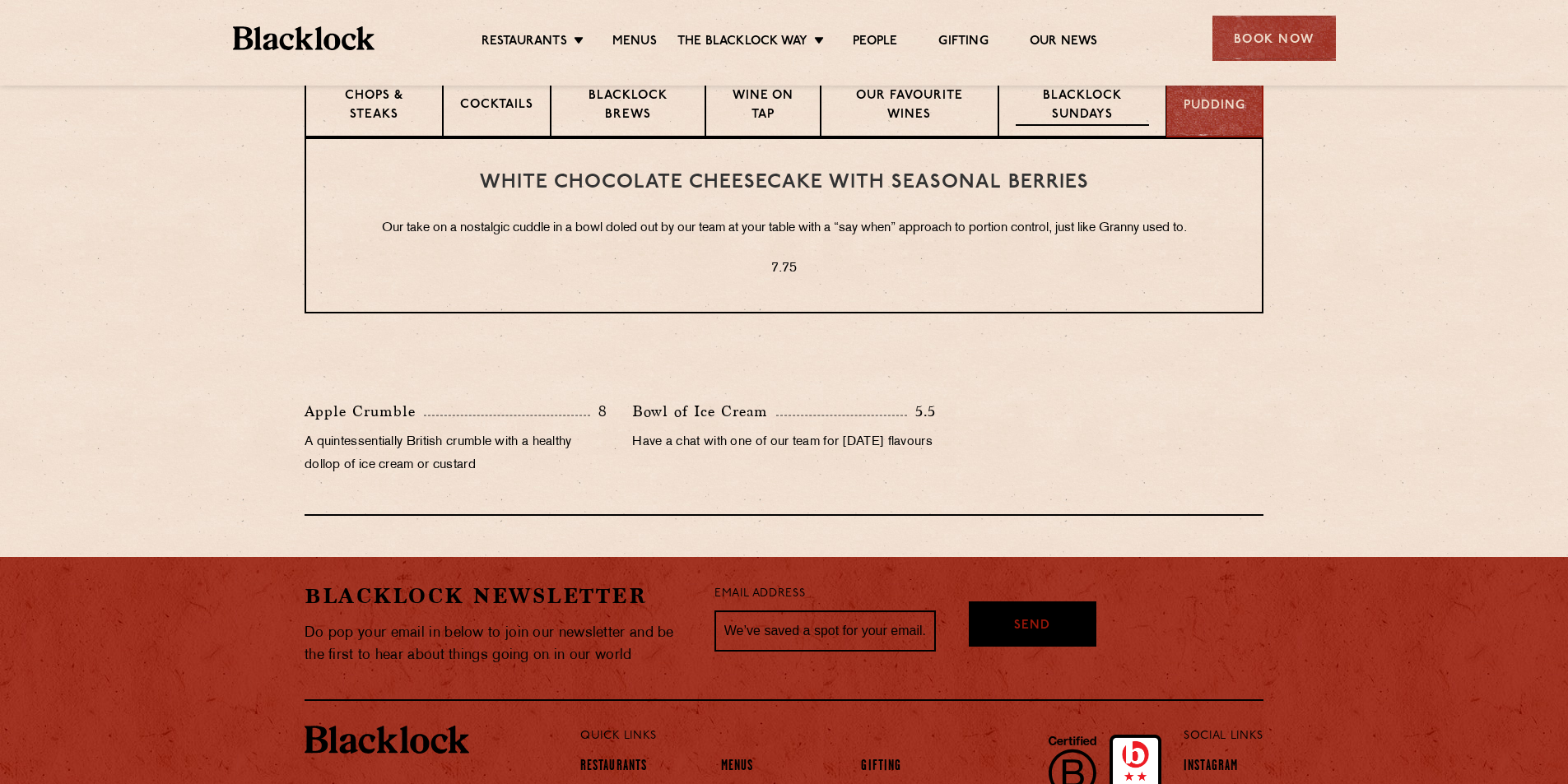
click at [1106, 98] on p "Blacklock Sundays" at bounding box center [1082, 107] width 134 height 39
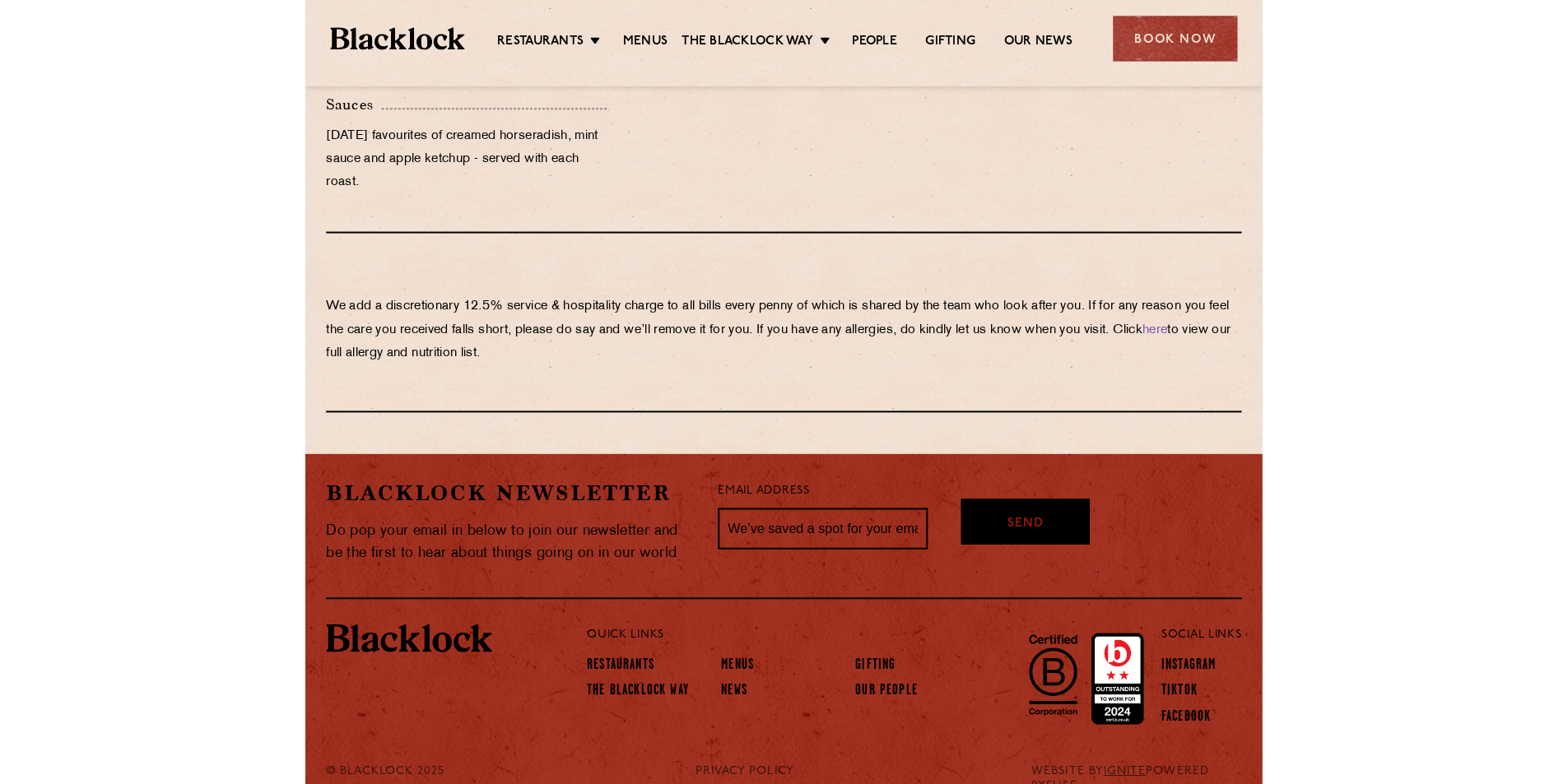
scroll to position [1842, 0]
